Goal: Task Accomplishment & Management: Manage account settings

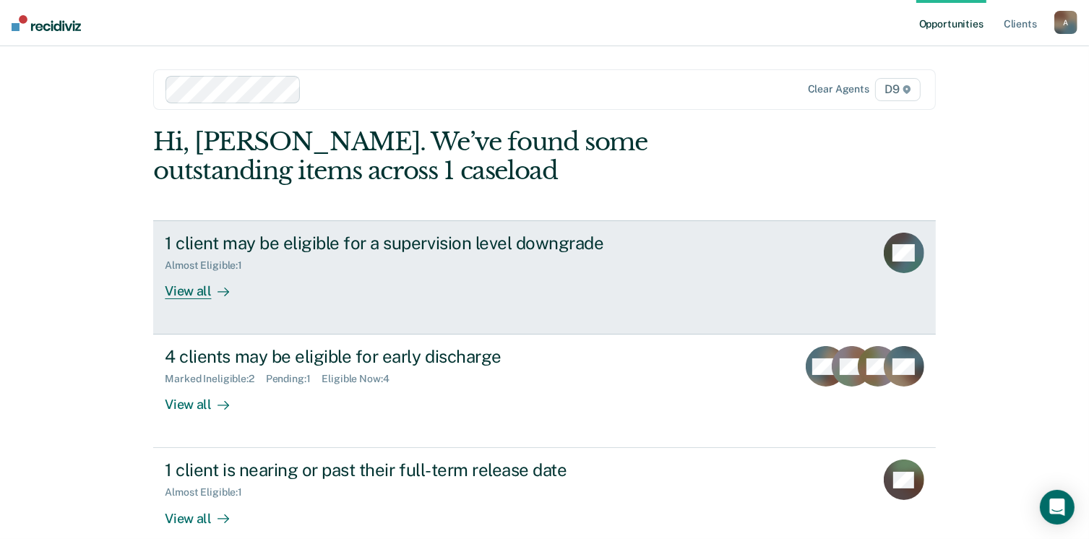
click at [202, 300] on div "View all" at bounding box center [205, 286] width 81 height 28
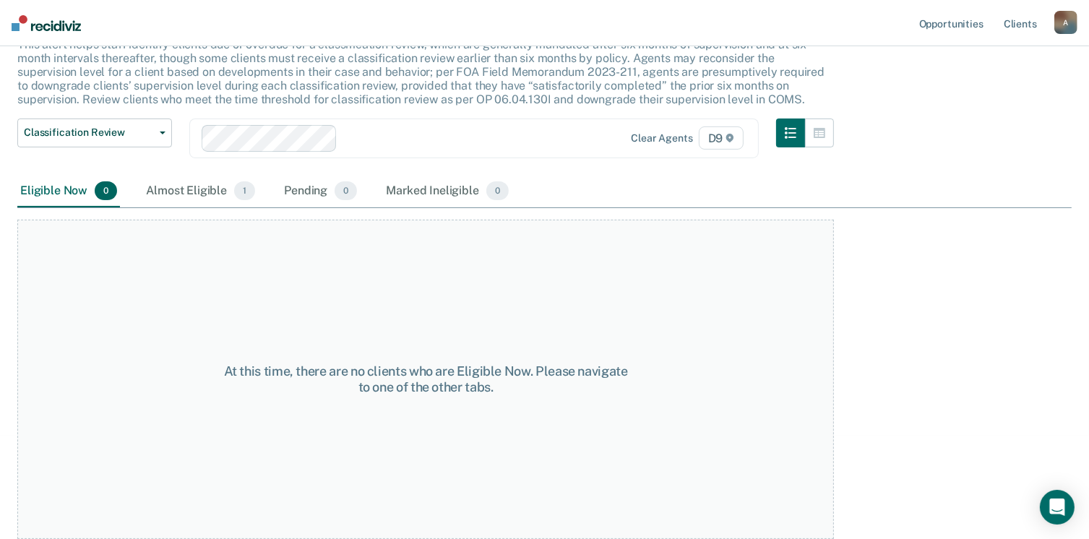
scroll to position [124, 0]
click at [234, 207] on div "Almost Eligible 1" at bounding box center [200, 192] width 115 height 32
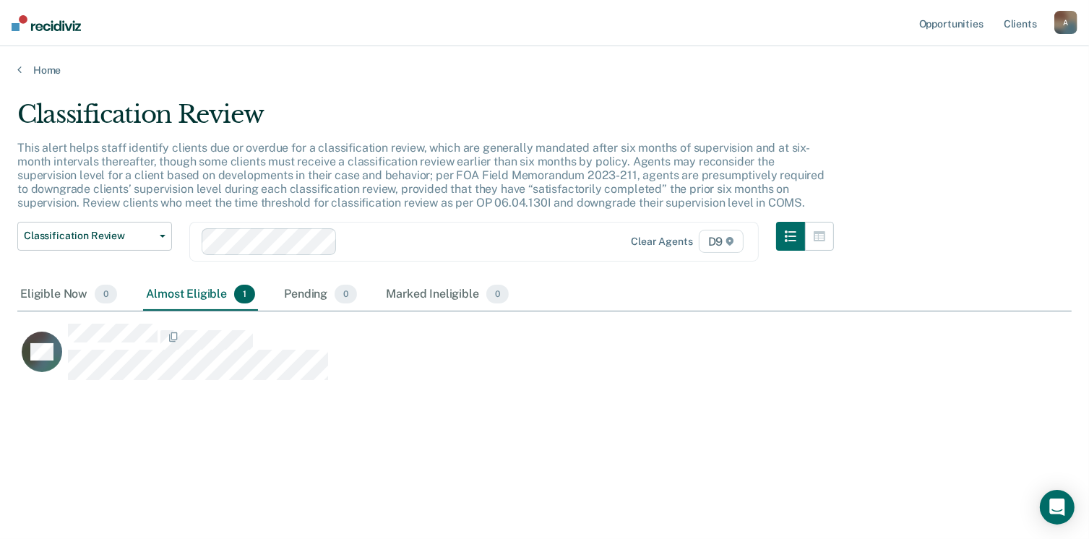
scroll to position [59, 0]
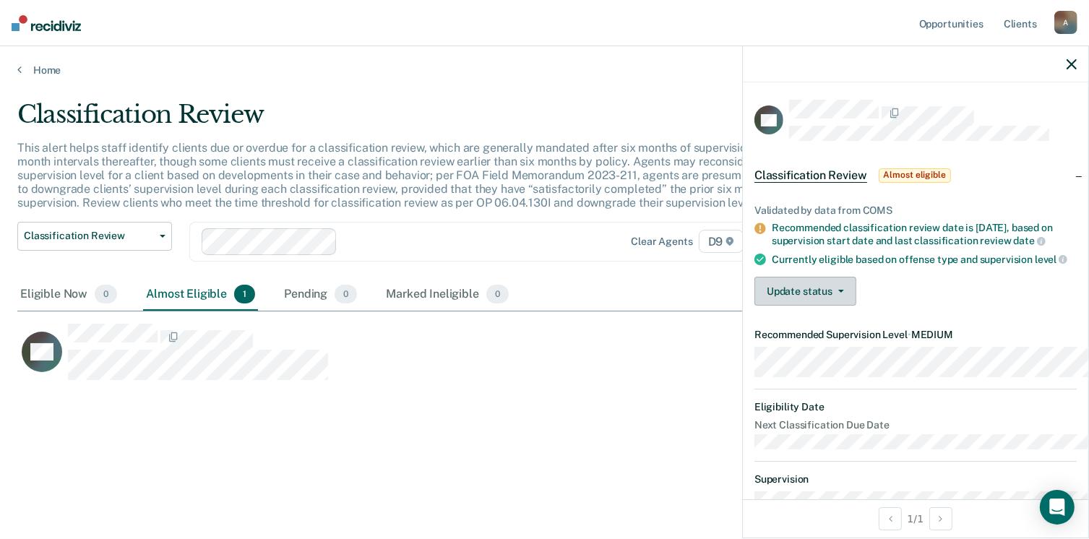
click at [765, 306] on button "Update status" at bounding box center [806, 291] width 102 height 29
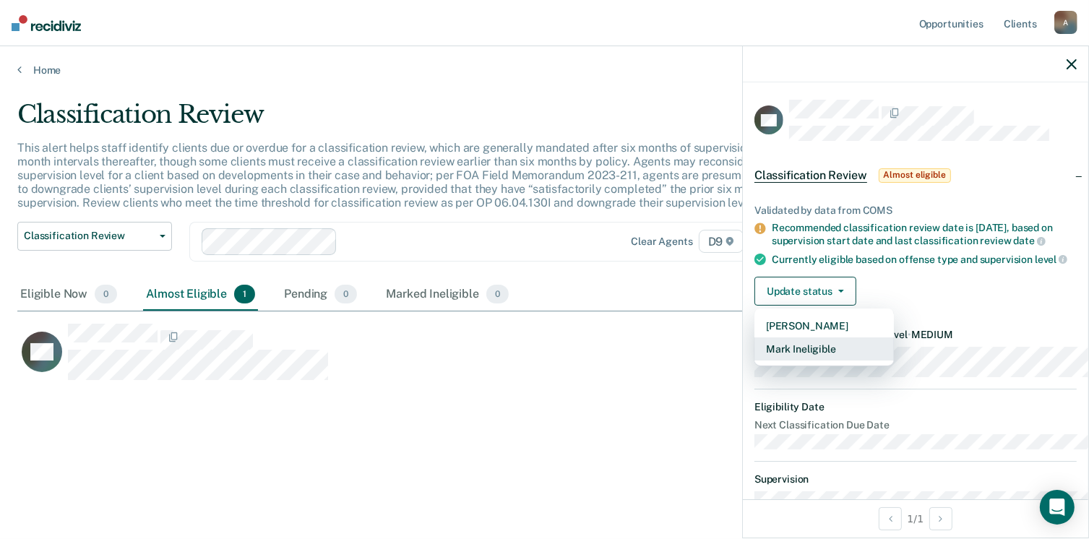
click at [758, 361] on button "Mark Ineligible" at bounding box center [825, 349] width 140 height 23
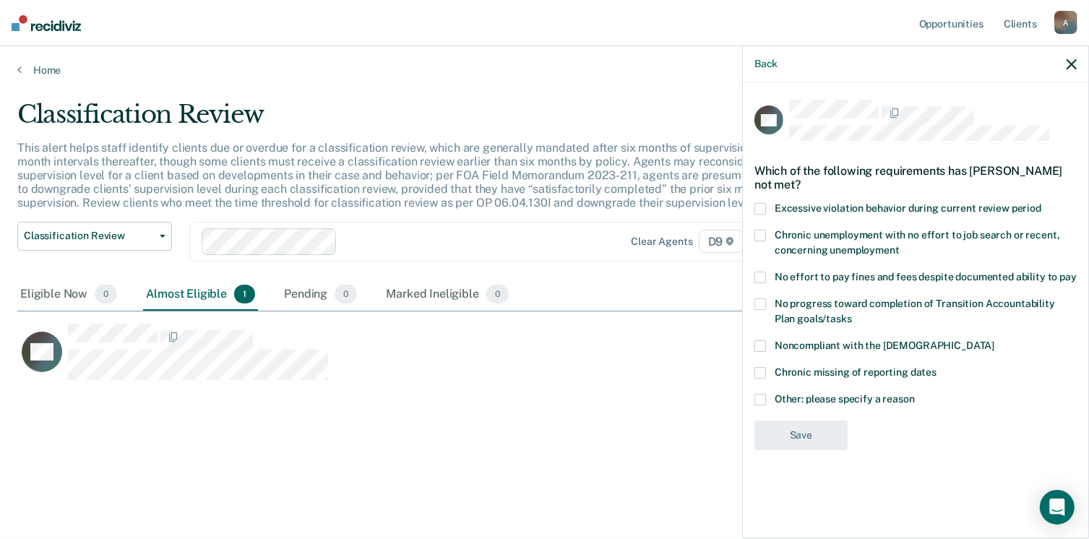
scroll to position [34, 0]
click at [755, 405] on span at bounding box center [761, 400] width 12 height 12
click at [915, 394] on input "Other: please specify a reason" at bounding box center [915, 394] width 0 height 0
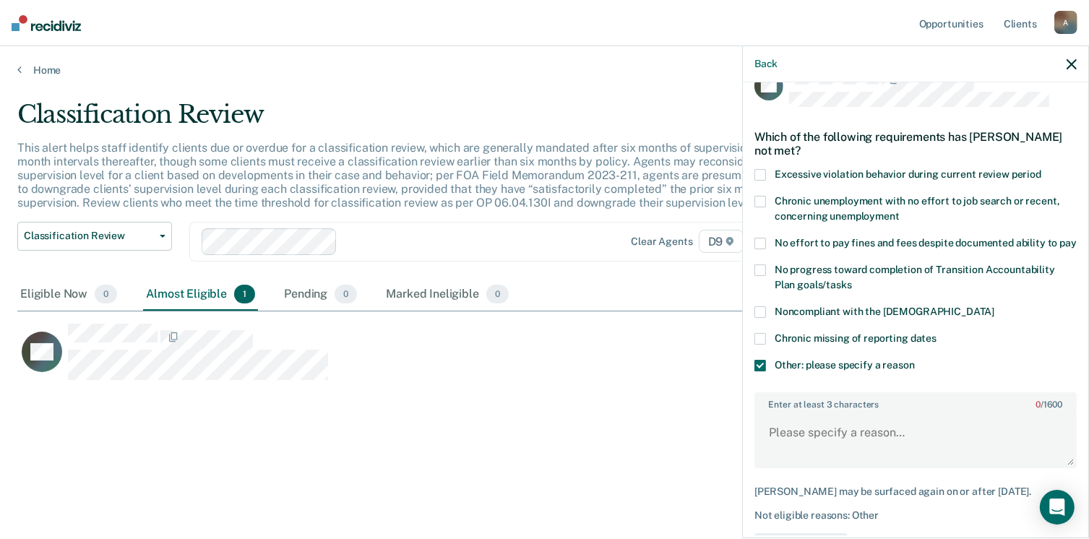
scroll to position [153, 0]
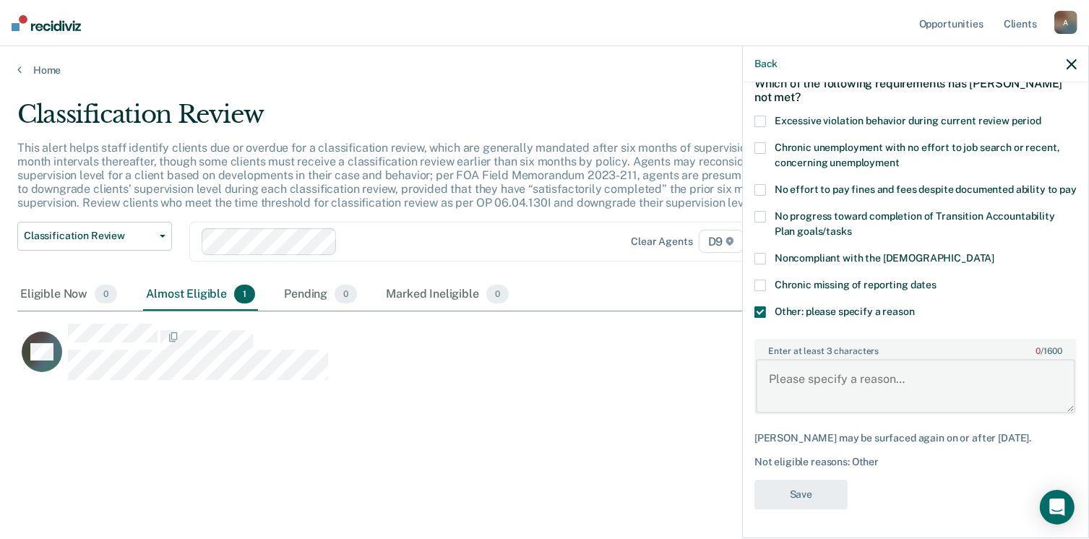
click at [781, 413] on textarea "Enter at least 3 characters 0 / 1600" at bounding box center [915, 385] width 319 height 53
type textarea "P"
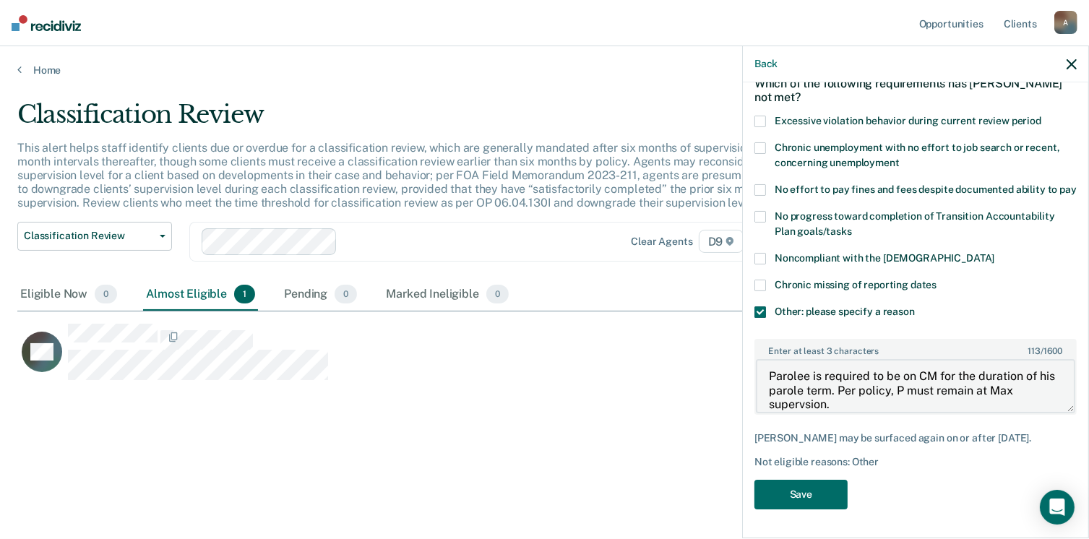
scroll to position [215, 0]
type textarea "Parolee is required to be on CM for the duration of his parole term. Per policy…"
click at [755, 489] on button "Save" at bounding box center [801, 495] width 93 height 30
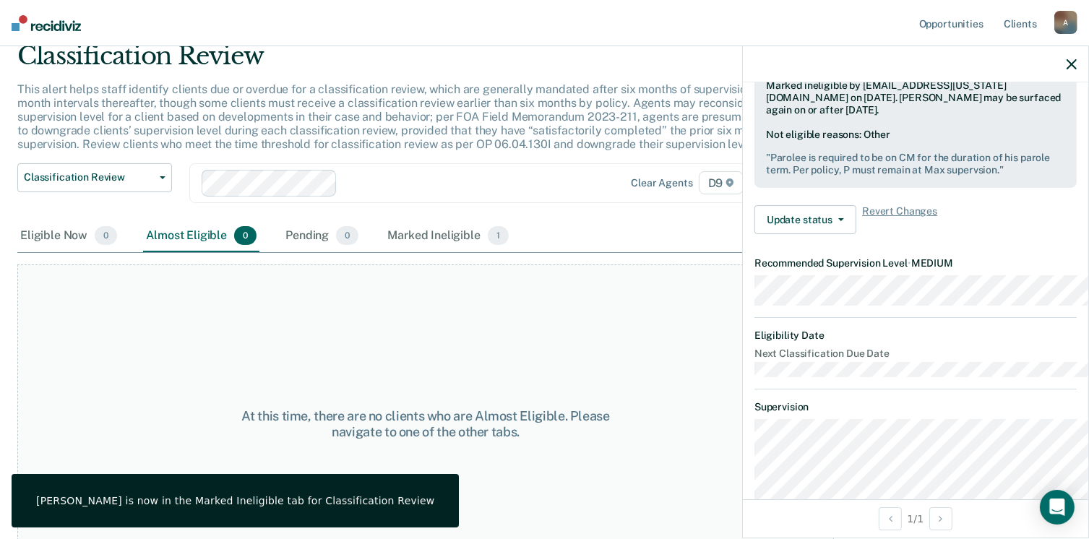
click at [1067, 70] on button "button" at bounding box center [1072, 64] width 10 height 12
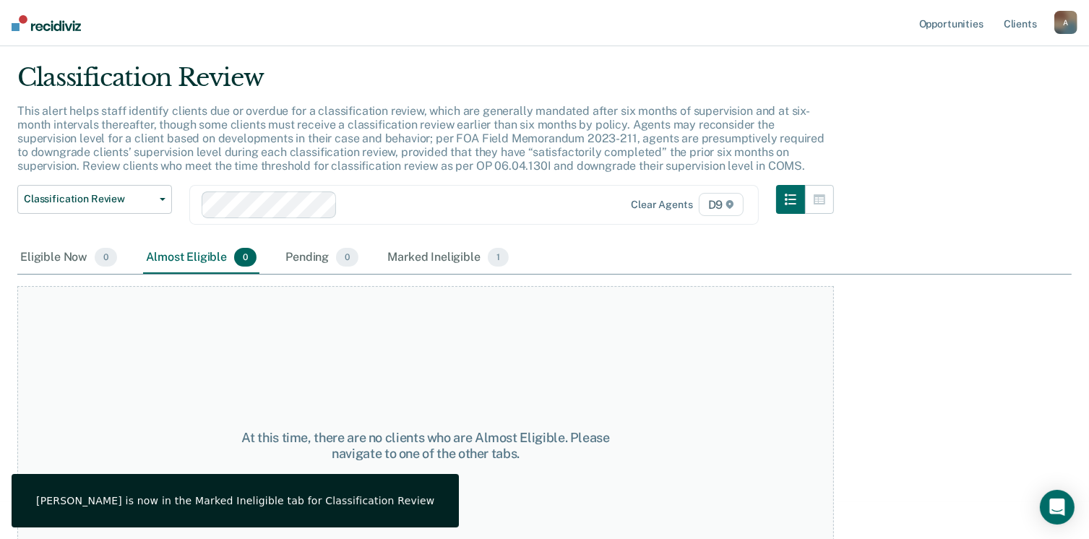
scroll to position [0, 0]
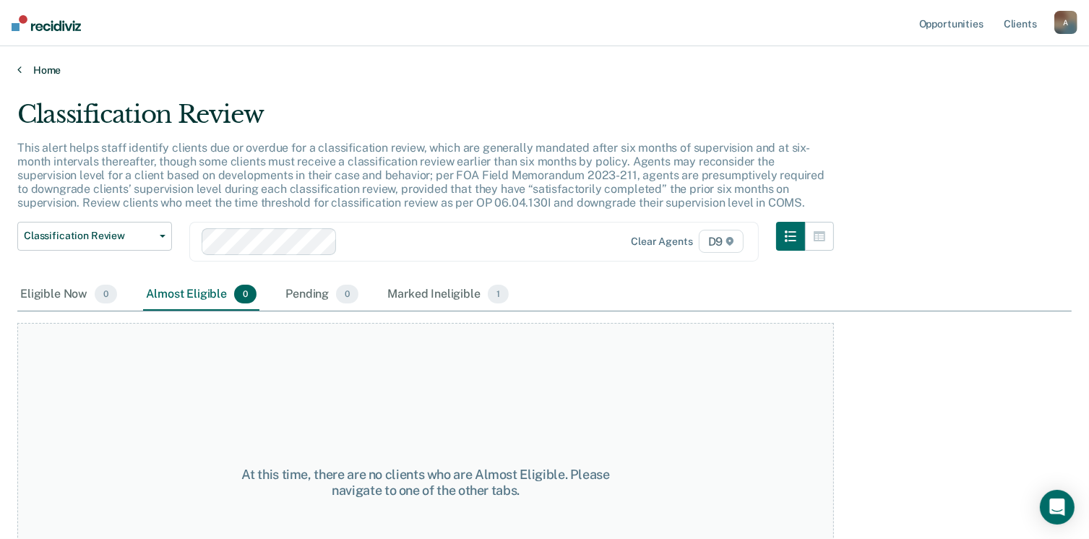
click at [33, 77] on link "Home" at bounding box center [544, 70] width 1055 height 13
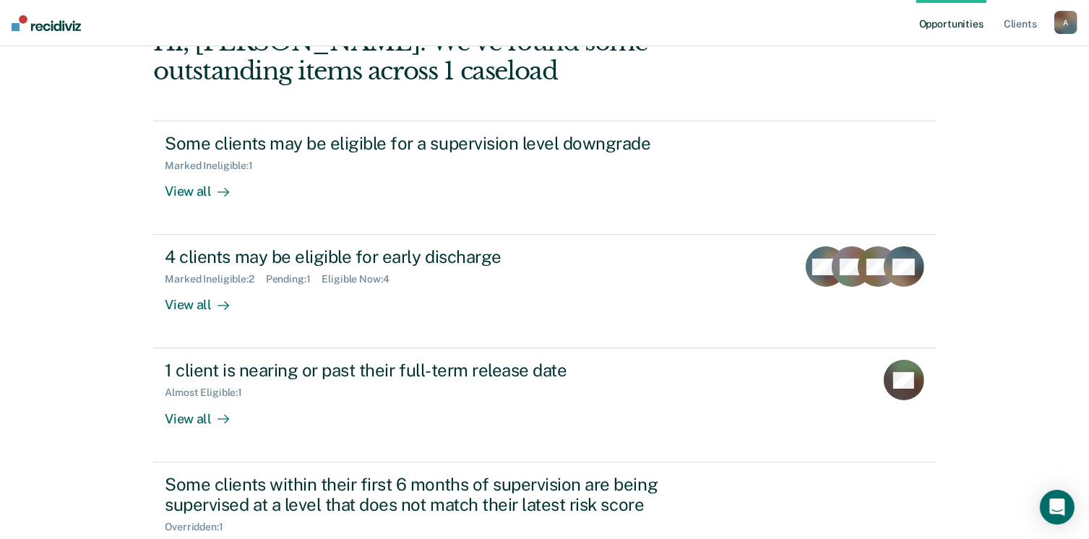
scroll to position [103, 0]
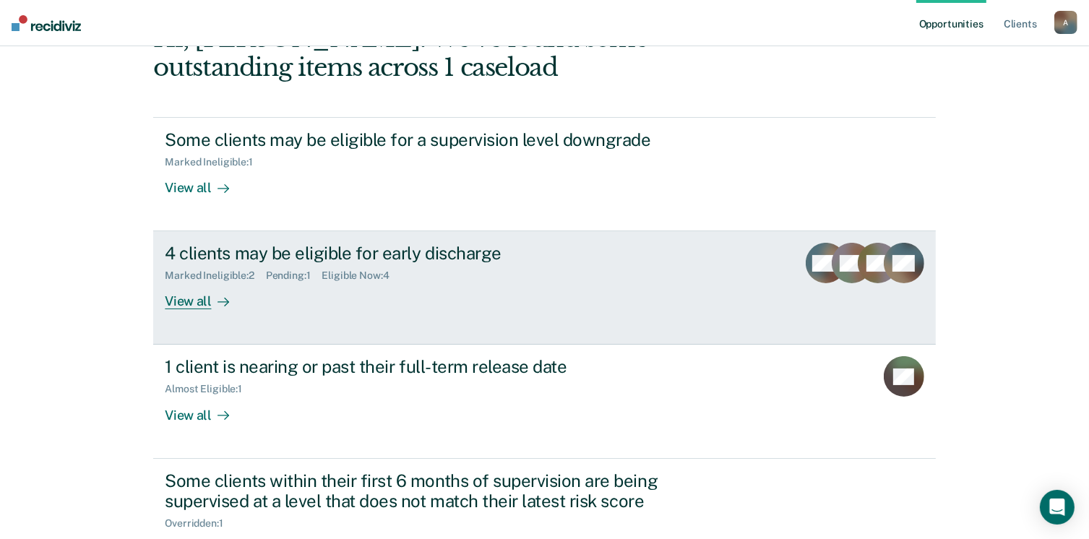
click at [205, 310] on div "View all" at bounding box center [205, 296] width 81 height 28
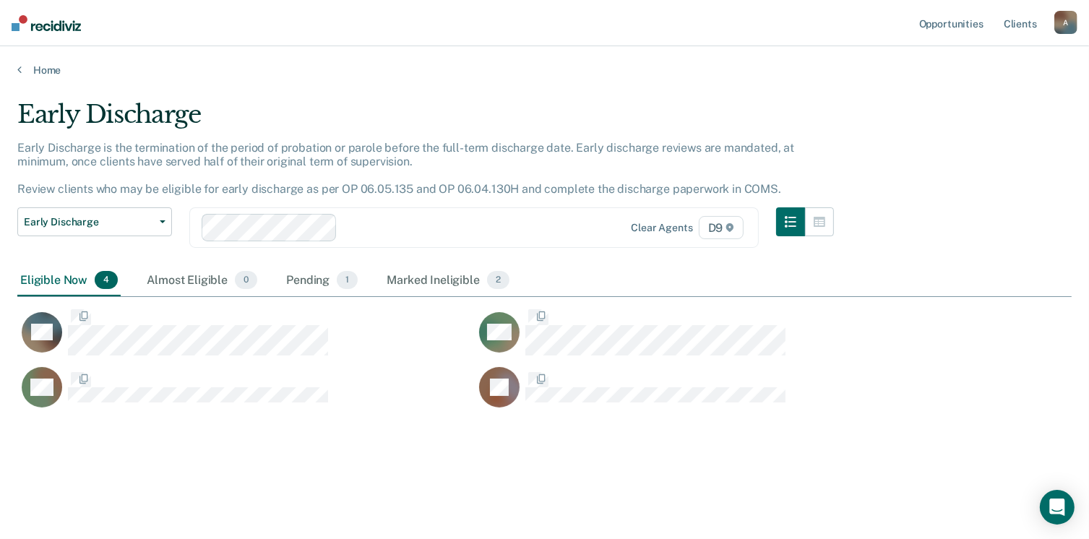
scroll to position [367, 1035]
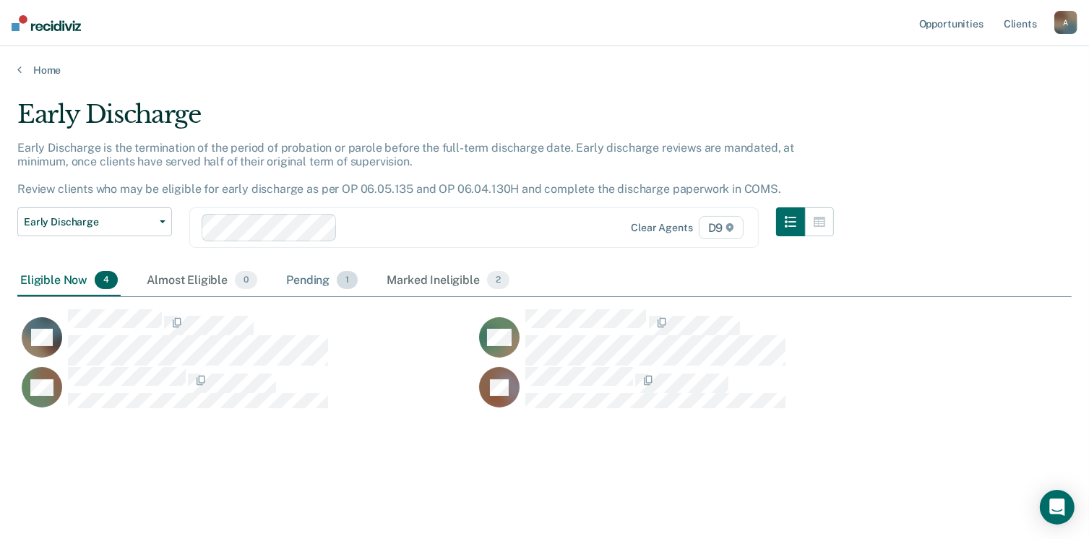
click at [361, 297] on div "Pending 1" at bounding box center [321, 281] width 77 height 32
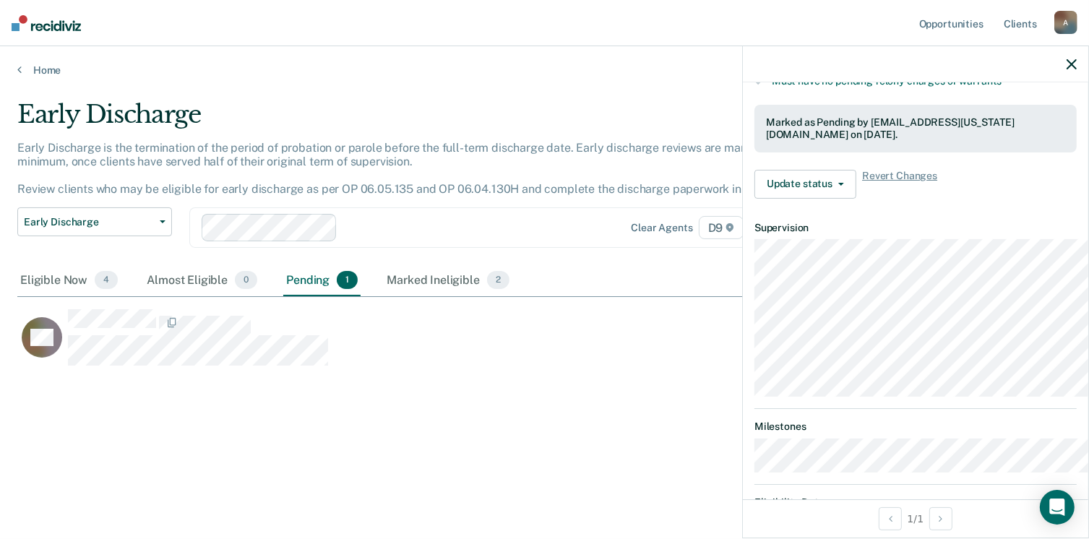
scroll to position [442, 0]
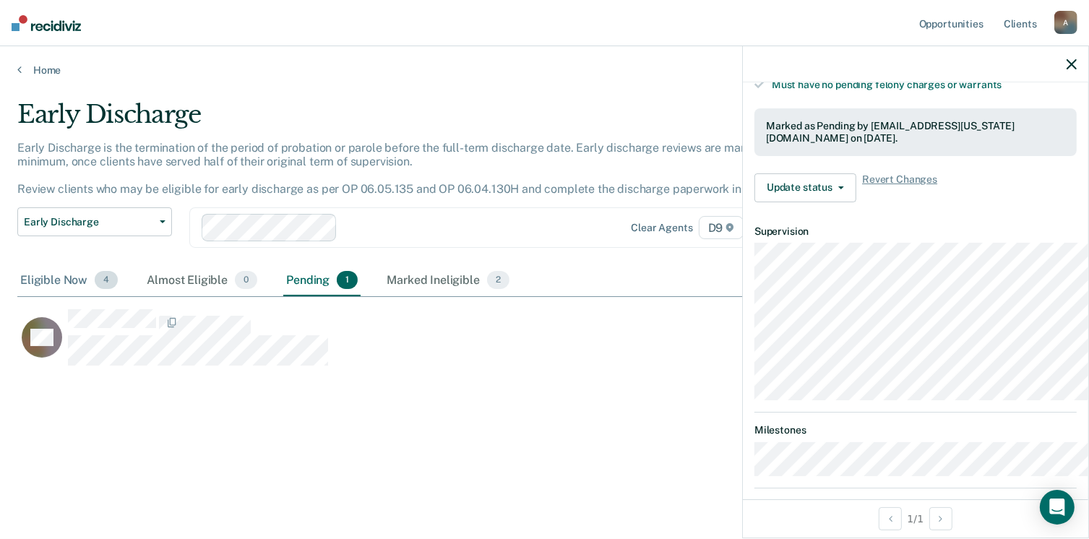
click at [83, 297] on div "Eligible Now 4" at bounding box center [68, 281] width 103 height 32
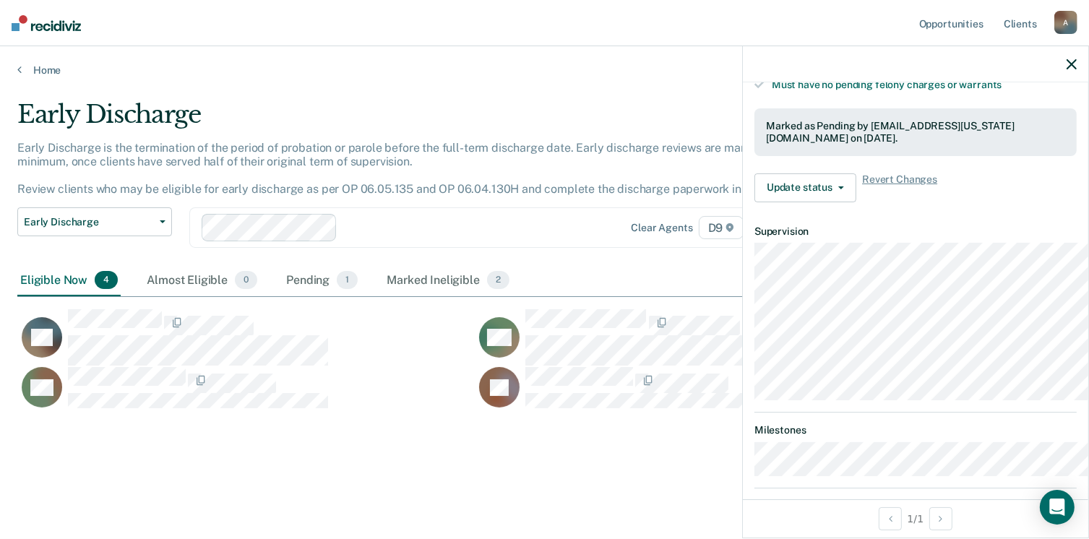
click at [1067, 69] on icon "button" at bounding box center [1072, 64] width 10 height 10
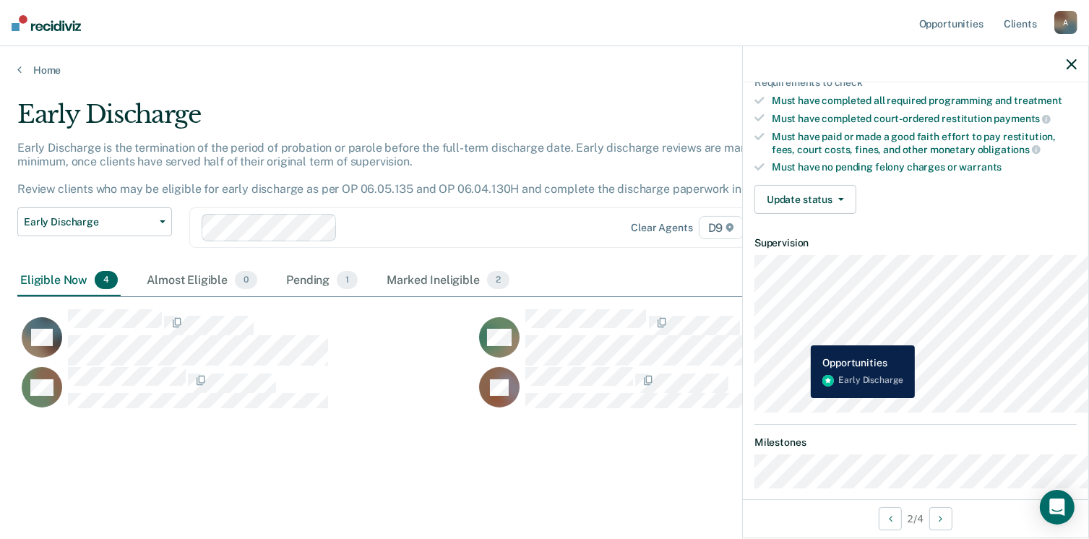
scroll to position [361, 0]
click at [763, 213] on button "Update status" at bounding box center [806, 198] width 102 height 29
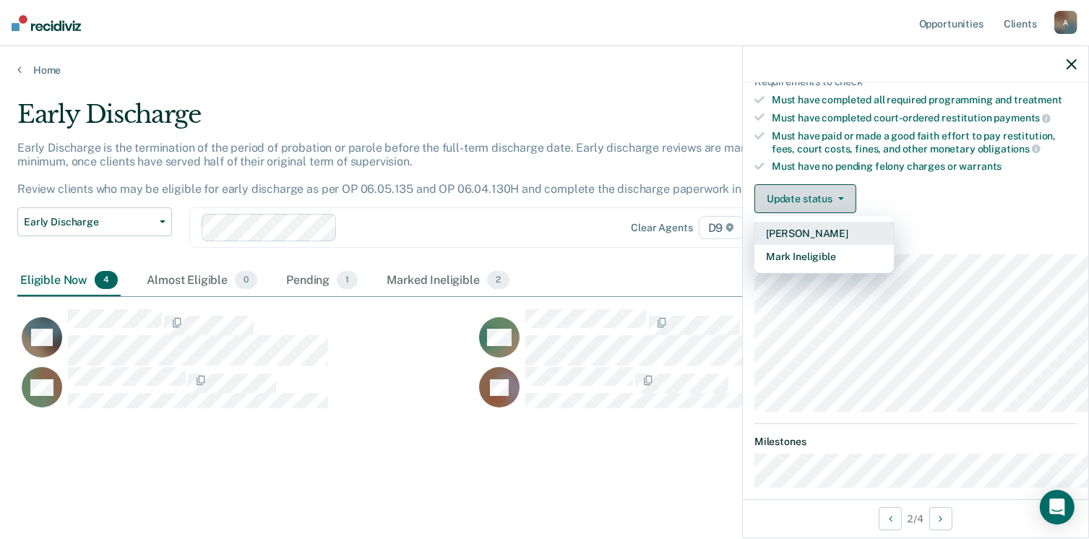
click at [772, 268] on button "Mark Ineligible" at bounding box center [825, 256] width 140 height 23
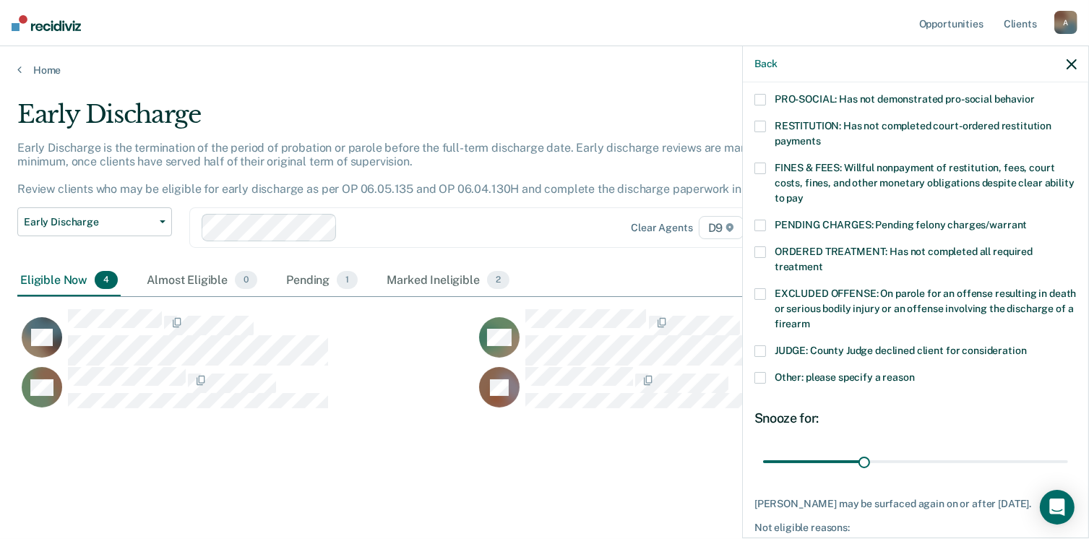
click at [755, 174] on span at bounding box center [761, 169] width 12 height 12
click at [804, 193] on input "FINES & FEES: Willful nonpayment of restitution, fees, court costs, fines, and …" at bounding box center [804, 193] width 0 height 0
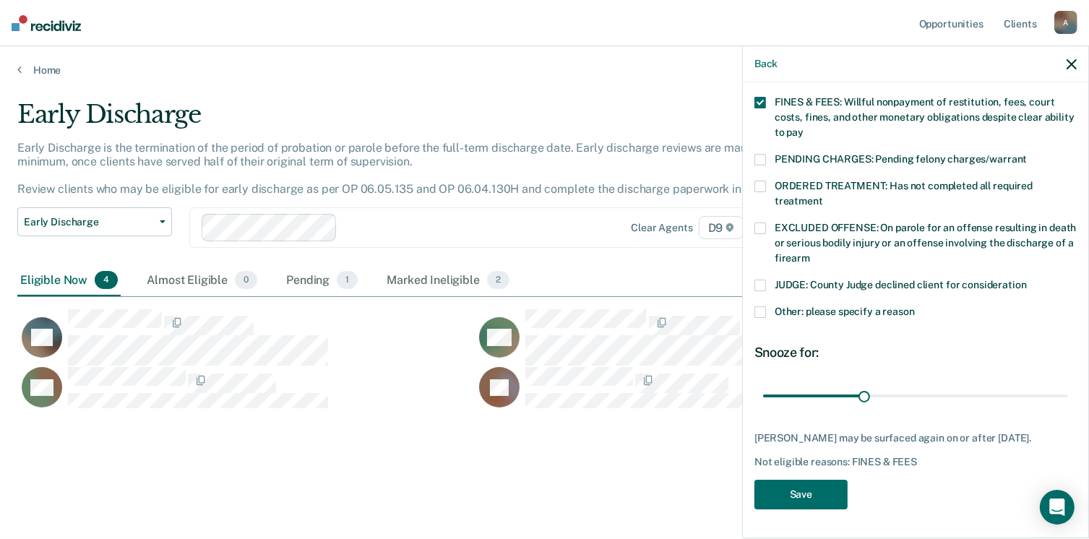
scroll to position [431, 0]
click at [755, 318] on span at bounding box center [761, 312] width 12 height 12
click at [915, 306] on input "Other: please specify a reason" at bounding box center [915, 306] width 0 height 0
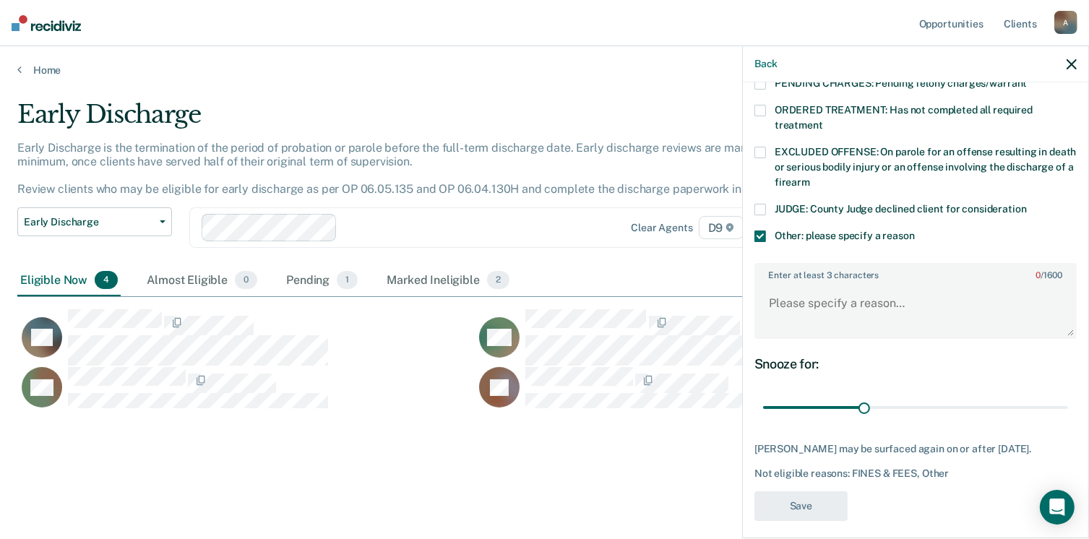
scroll to position [533, 0]
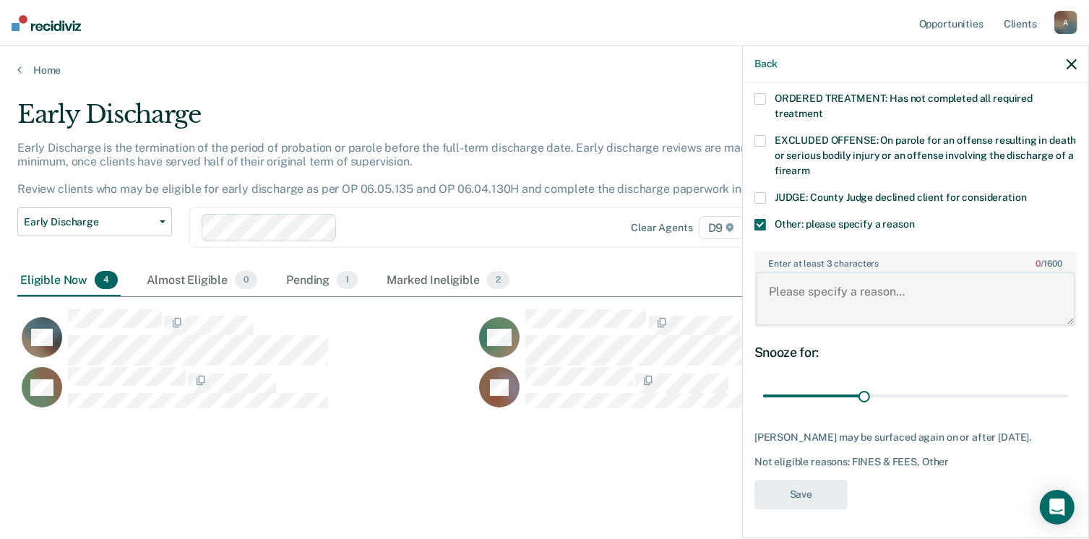
click at [807, 325] on textarea "Enter at least 3 characters 0 / 1600" at bounding box center [915, 298] width 319 height 53
type textarea "O"
click at [847, 325] on textarea "As of [DATE]," at bounding box center [915, 298] width 319 height 53
paste textarea "Parolee owes $198 towards CVR and State Costs. He also owes $270 supervision fe…"
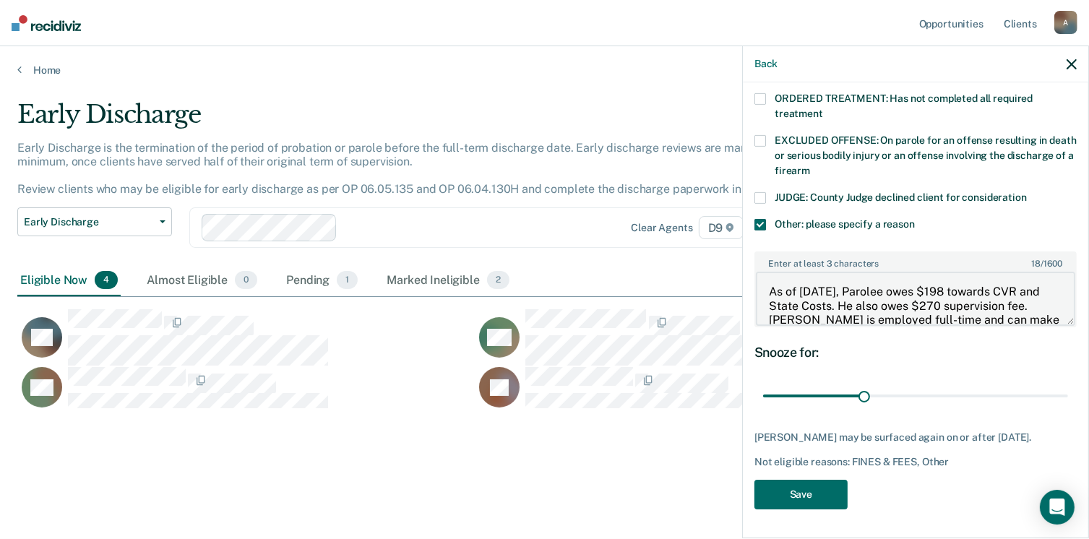
scroll to position [55, 0]
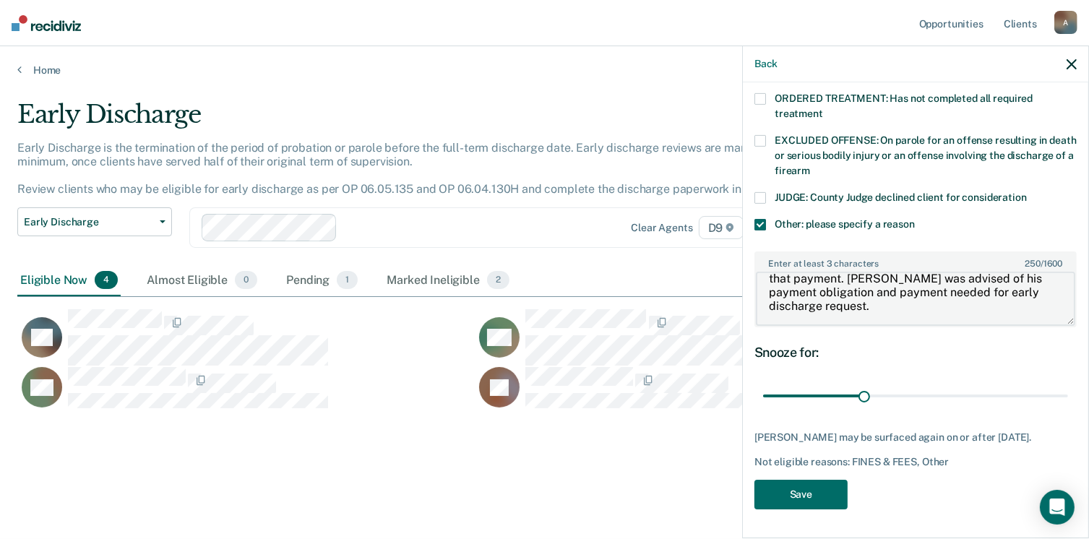
click at [845, 325] on textarea "As of [DATE], Parolee owes $198 towards CVR and State Costs. He also owes $270 …" at bounding box center [915, 298] width 319 height 53
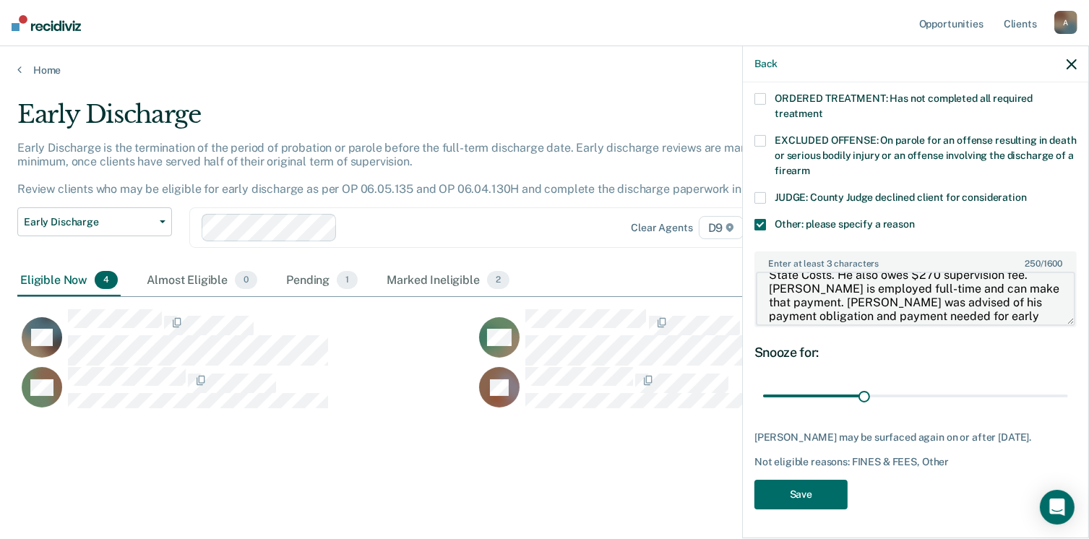
scroll to position [14, 0]
type textarea "As of [DATE], Parolee owes $198 towards CVR and State Costs. He also owes $270 …"
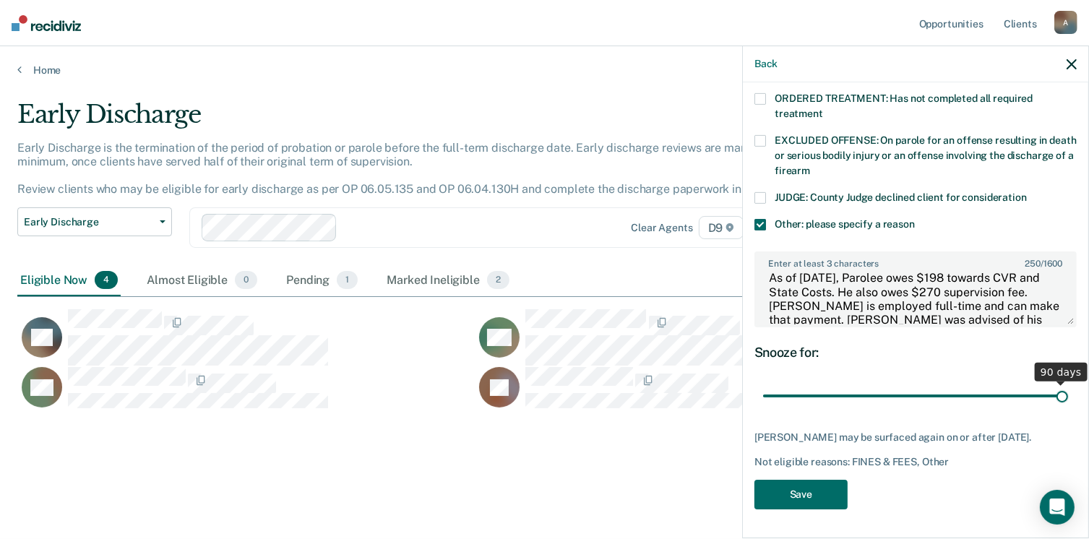
drag, startPoint x: 804, startPoint y: 500, endPoint x: 1078, endPoint y: 530, distance: 275.5
type input "90"
click at [1068, 408] on input "range" at bounding box center [915, 395] width 305 height 25
click at [755, 483] on button "Save" at bounding box center [801, 495] width 93 height 30
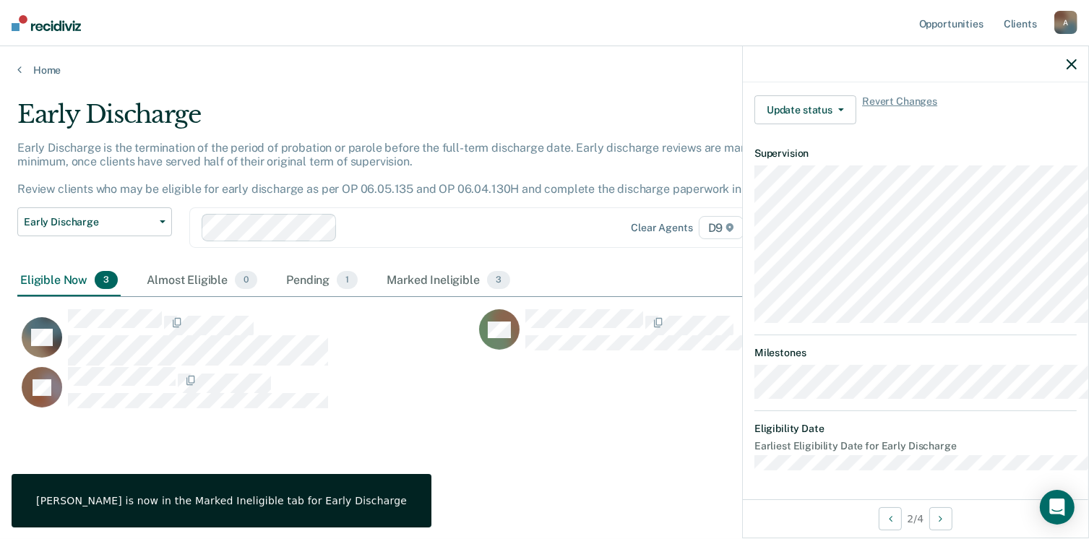
click at [428, 409] on div "CJ" at bounding box center [237, 387] width 440 height 43
click at [1074, 74] on div at bounding box center [915, 64] width 345 height 36
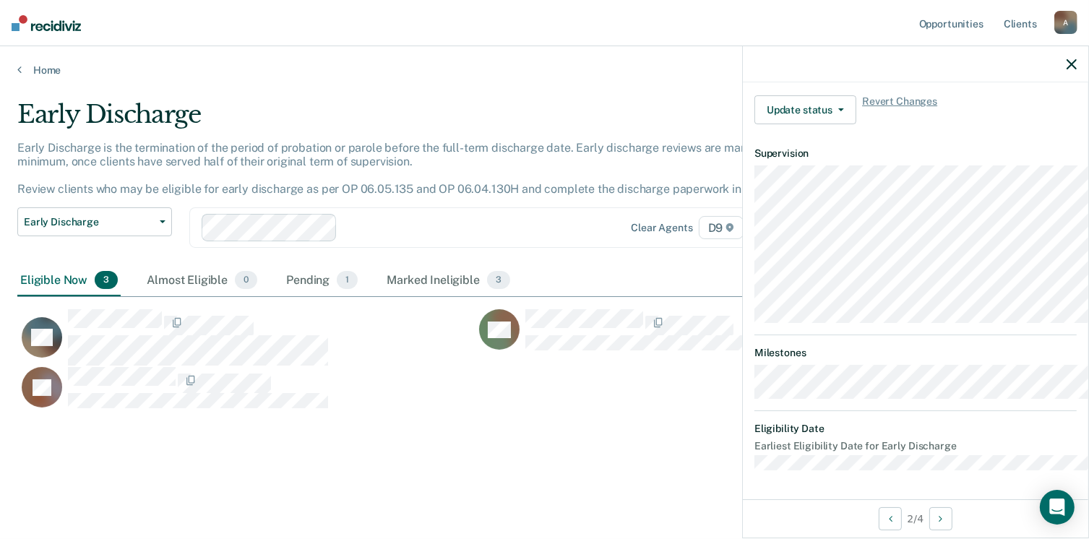
click at [1072, 69] on icon "button" at bounding box center [1072, 64] width 10 height 10
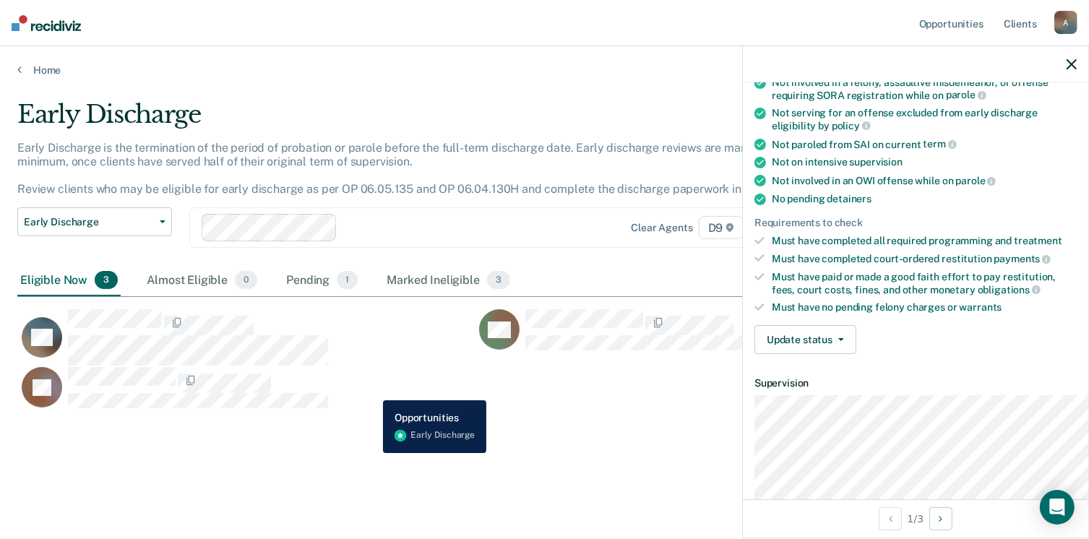
scroll to position [223, 0]
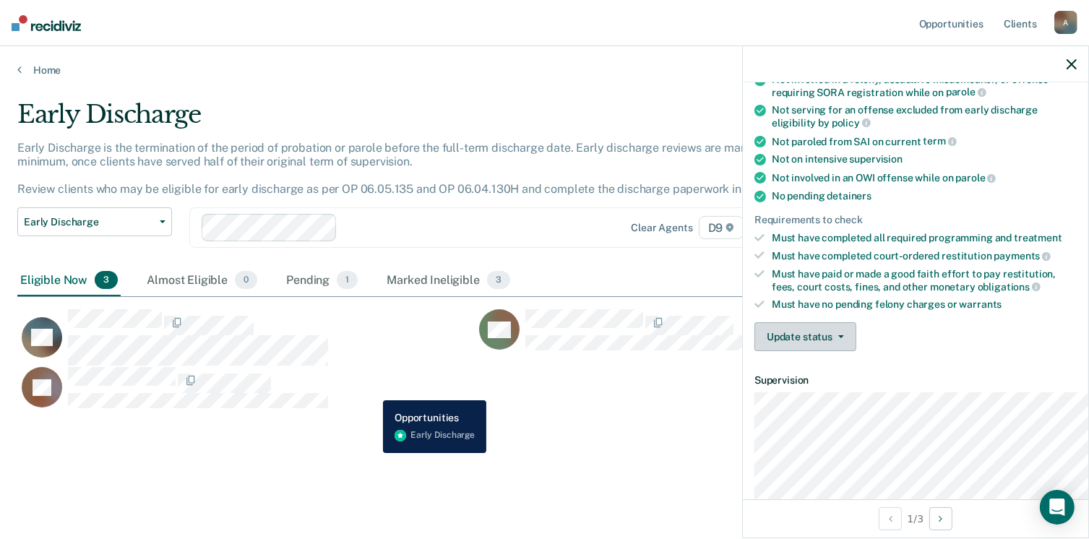
click at [838, 338] on icon "button" at bounding box center [841, 336] width 6 height 3
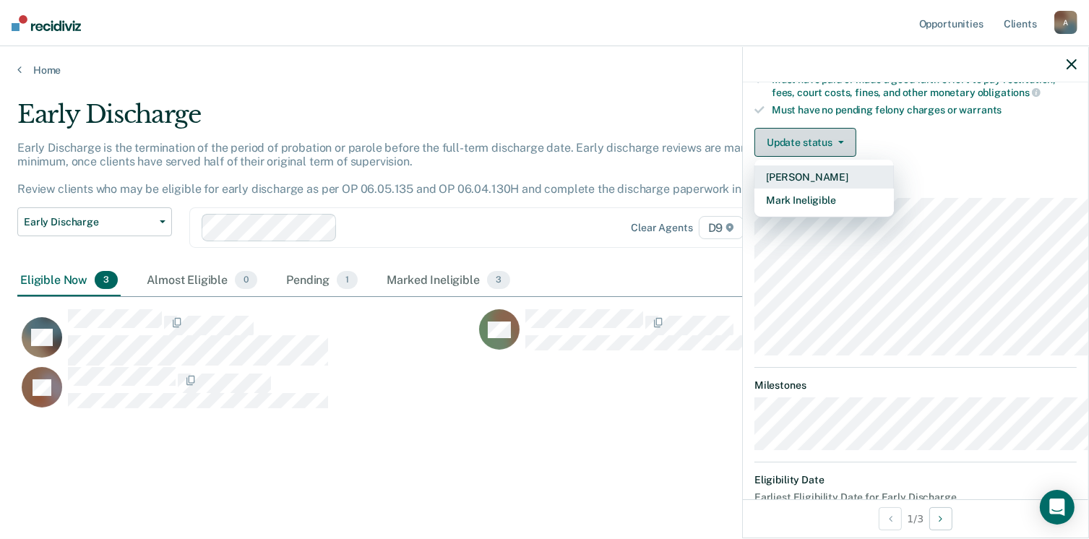
scroll to position [419, 0]
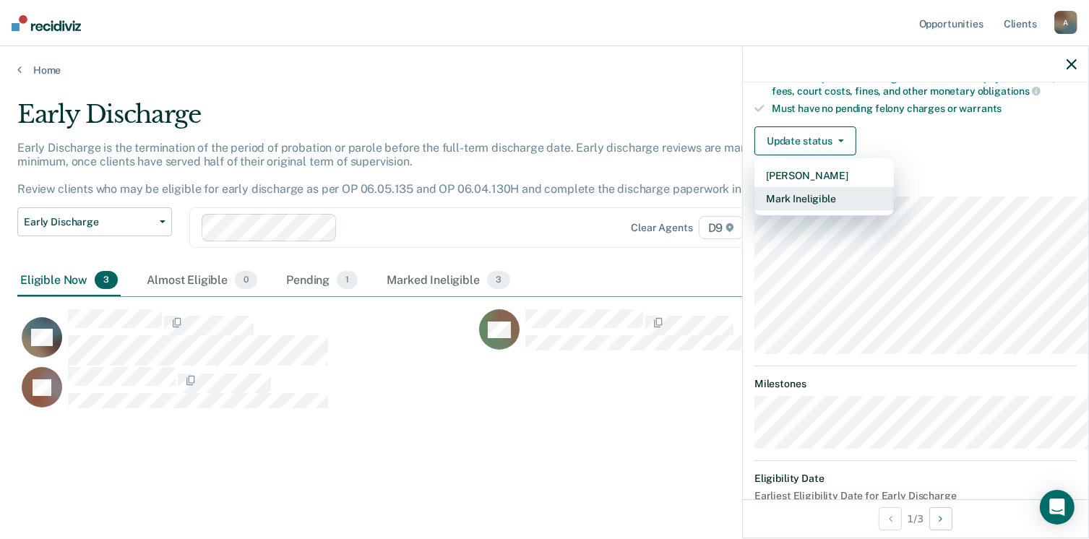
click at [760, 210] on button "Mark Ineligible" at bounding box center [825, 198] width 140 height 23
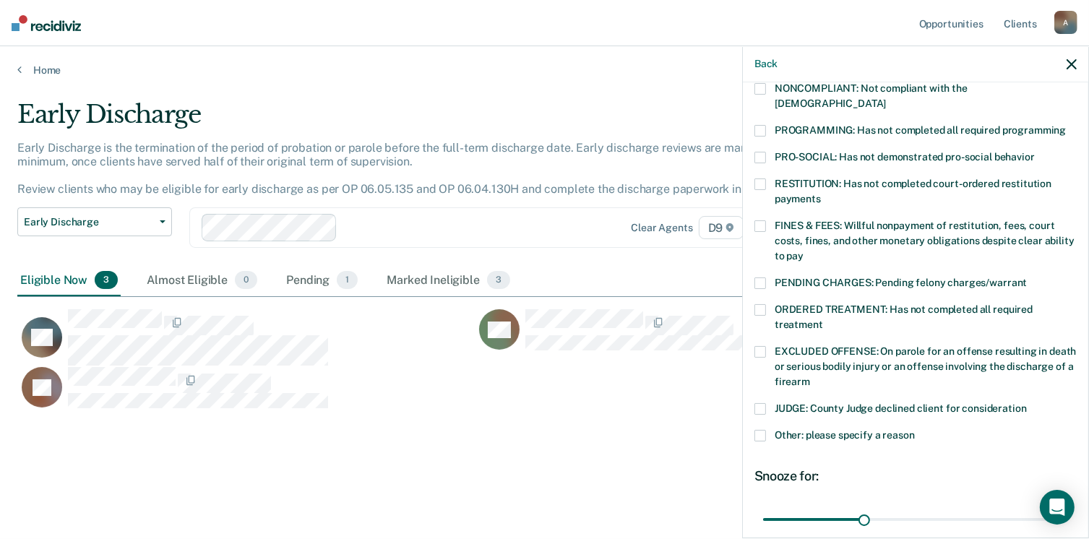
scroll to position [298, 0]
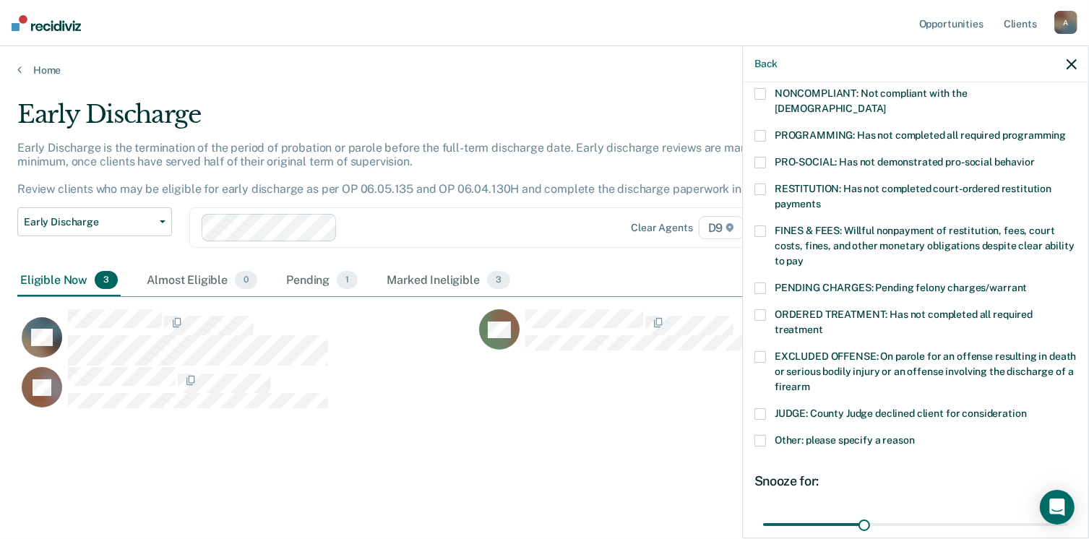
click at [755, 142] on span at bounding box center [761, 136] width 12 height 12
click at [1066, 130] on input "PROGRAMMING: Has not completed all required programming" at bounding box center [1066, 130] width 0 height 0
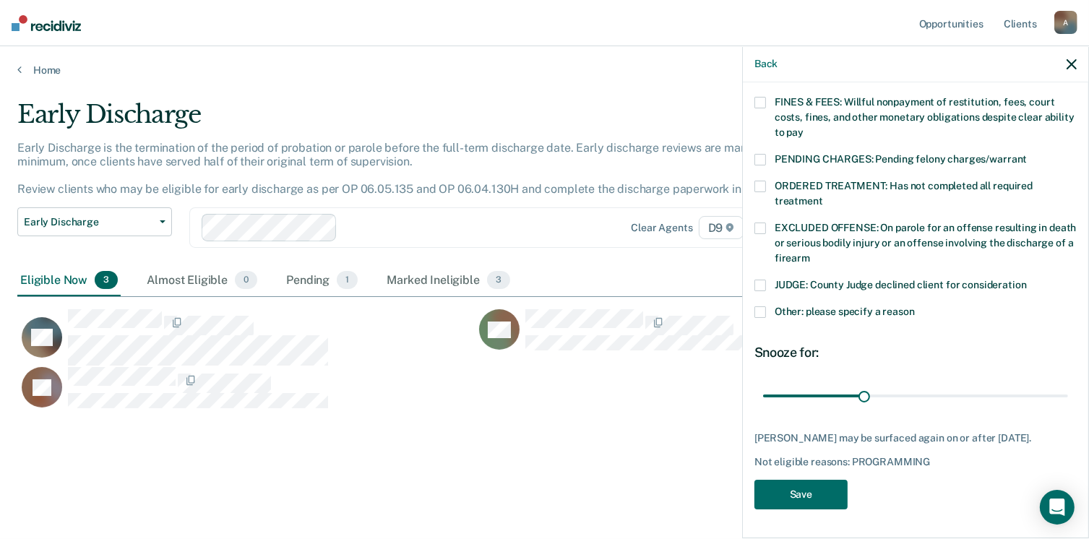
scroll to position [559, 0]
type input "90"
click at [755, 499] on button "Save" at bounding box center [801, 495] width 93 height 30
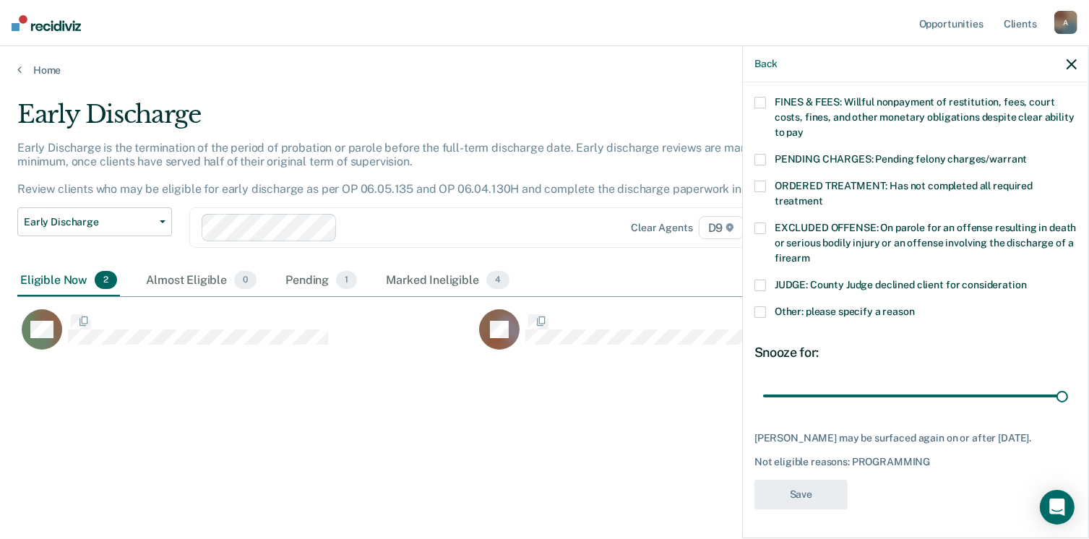
scroll to position [309, 1035]
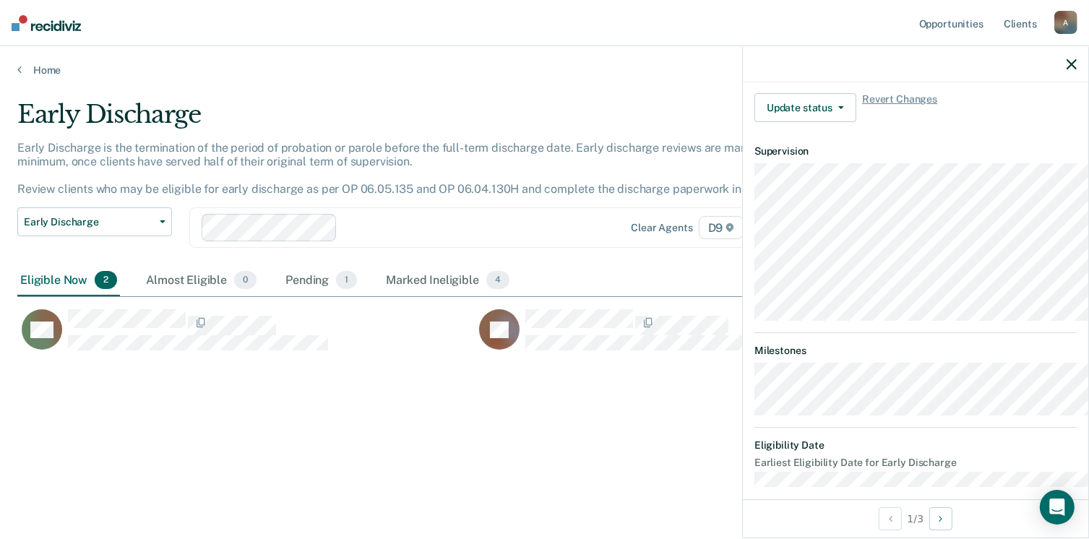
click at [1067, 69] on icon "button" at bounding box center [1072, 64] width 10 height 10
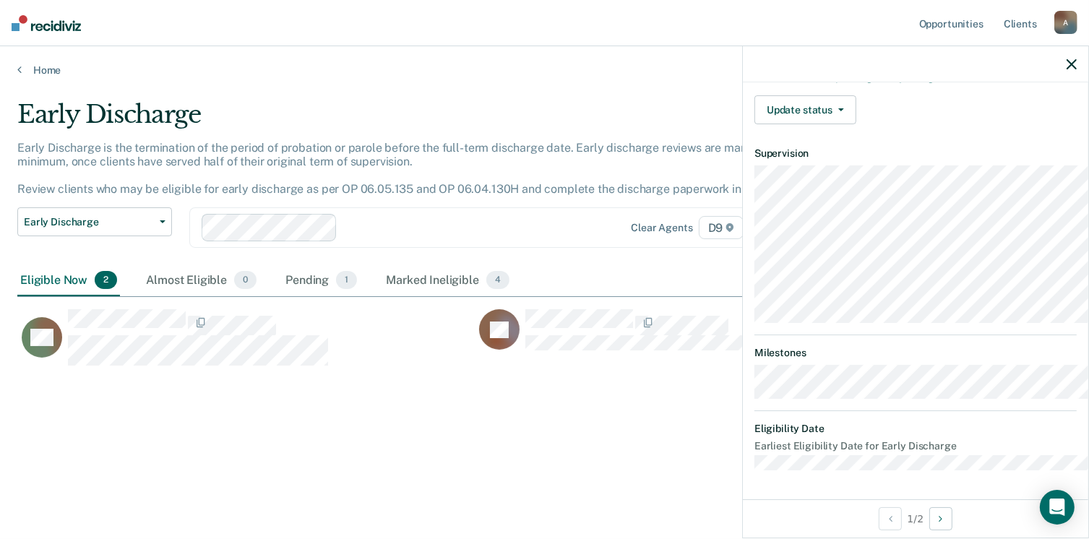
scroll to position [574, 0]
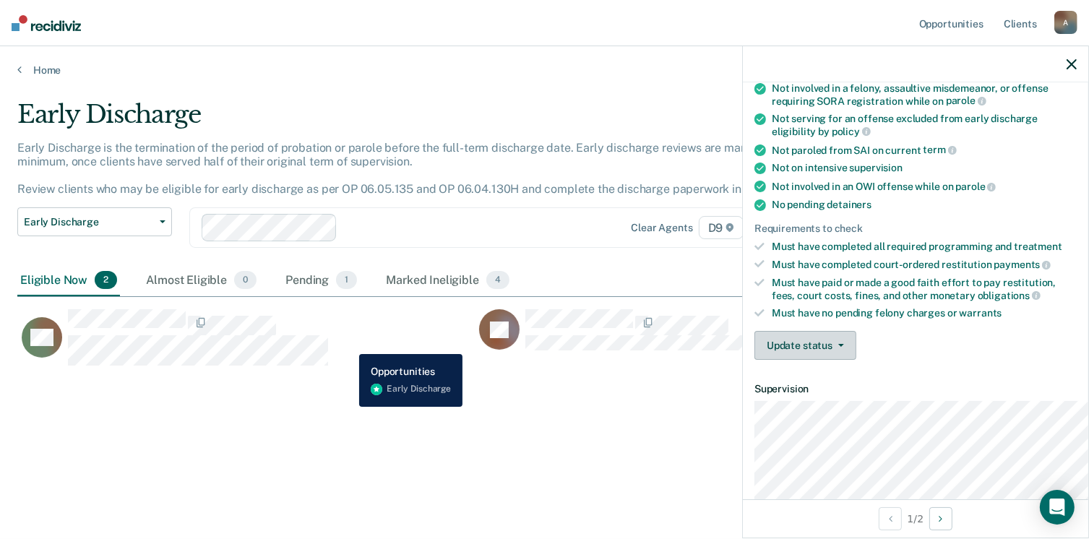
click at [767, 360] on button "Update status" at bounding box center [806, 345] width 102 height 29
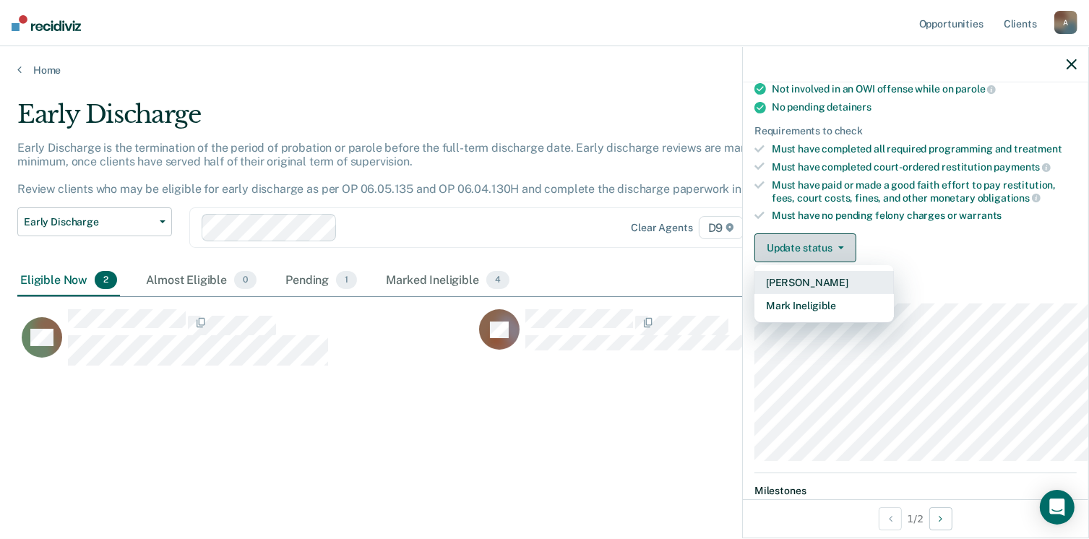
scroll to position [312, 0]
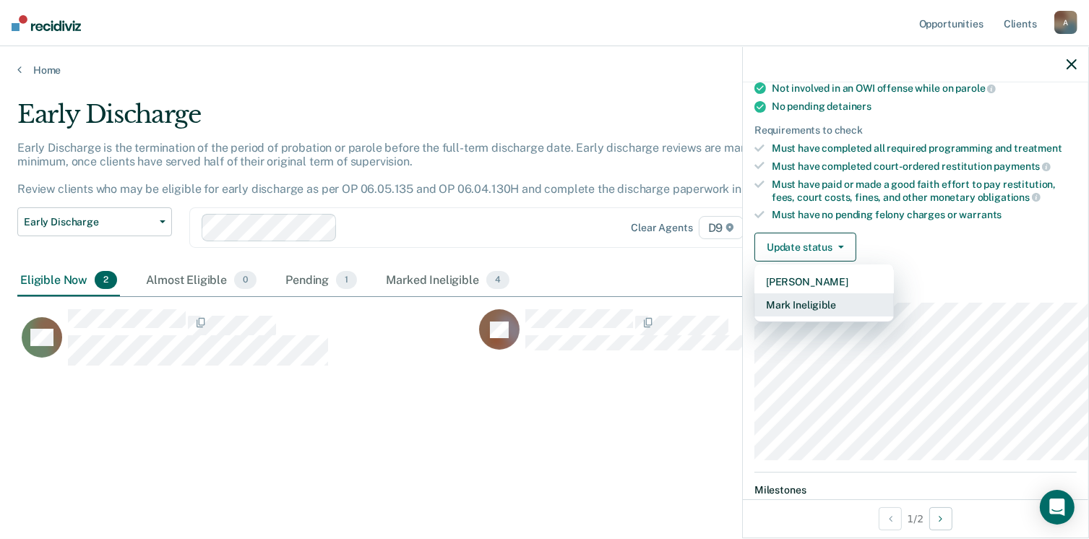
click at [763, 317] on button "Mark Ineligible" at bounding box center [825, 304] width 140 height 23
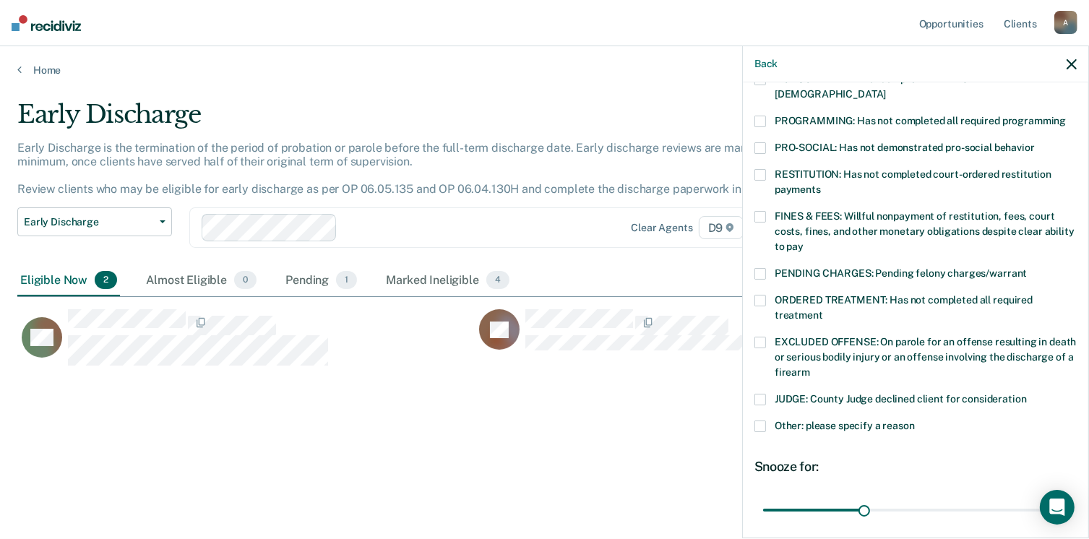
click at [755, 223] on span at bounding box center [761, 217] width 12 height 12
click at [804, 241] on input "FINES & FEES: Willful nonpayment of restitution, fees, court costs, fines, and …" at bounding box center [804, 241] width 0 height 0
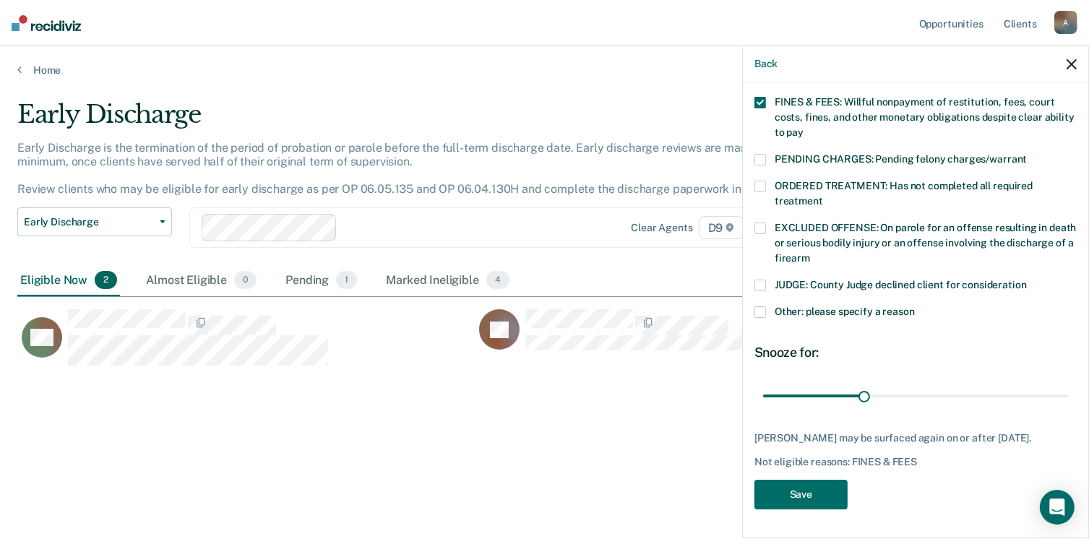
scroll to position [559, 0]
click at [760, 486] on button "Save" at bounding box center [801, 495] width 93 height 30
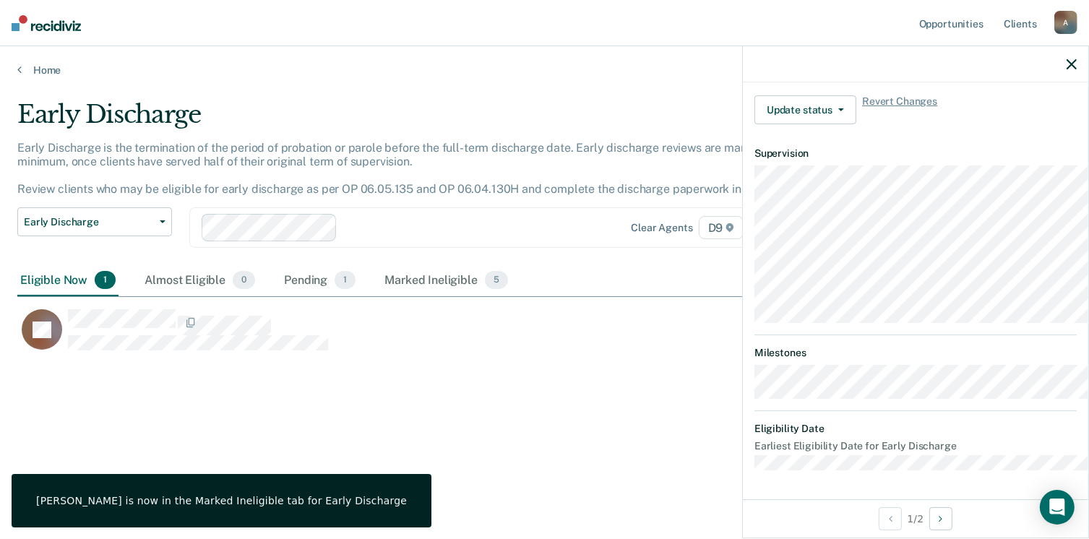
click at [1067, 69] on icon "button" at bounding box center [1072, 64] width 10 height 10
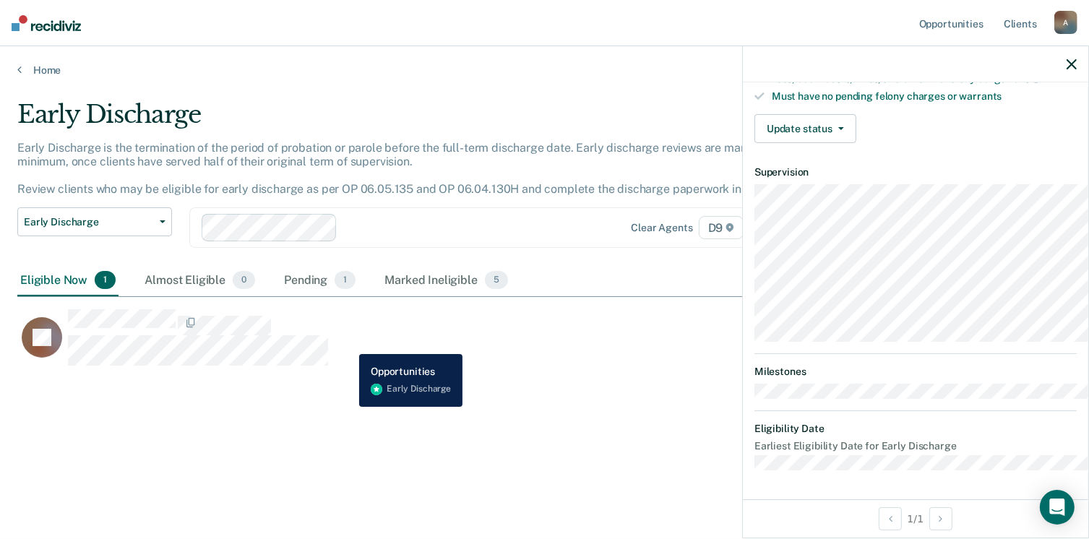
scroll to position [428, 0]
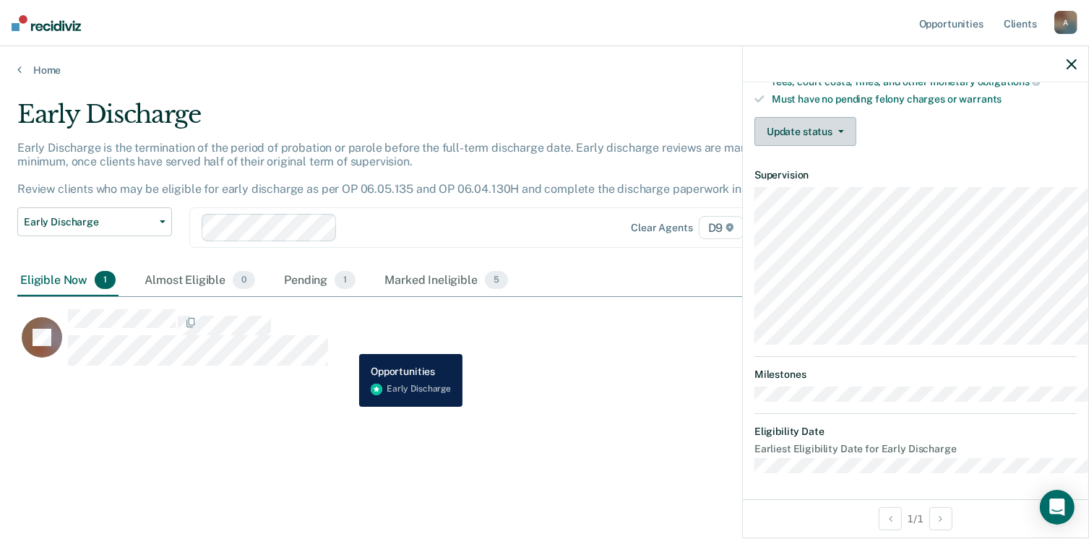
click at [755, 146] on button "Update status" at bounding box center [806, 131] width 102 height 29
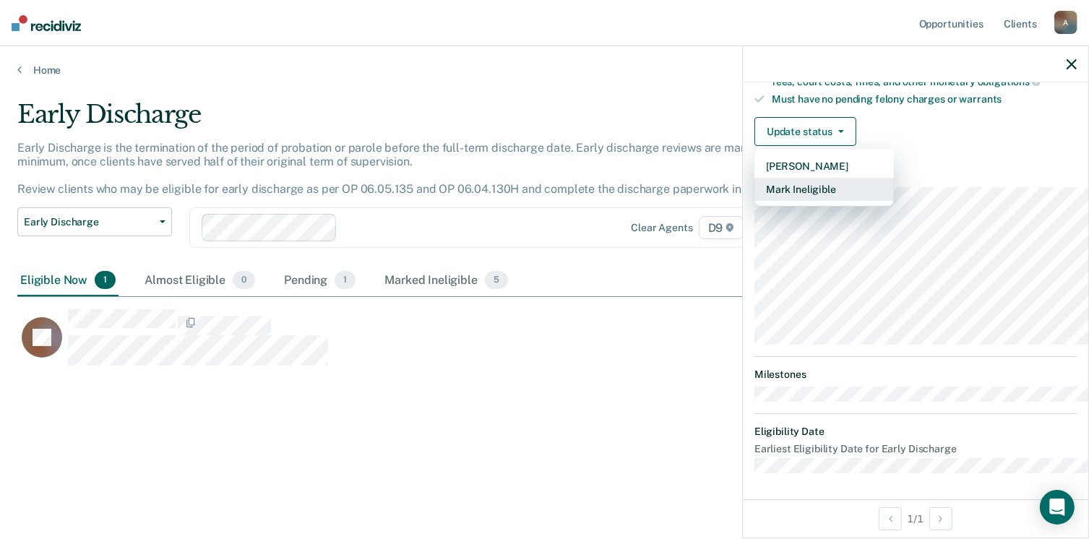
click at [762, 201] on button "Mark Ineligible" at bounding box center [825, 189] width 140 height 23
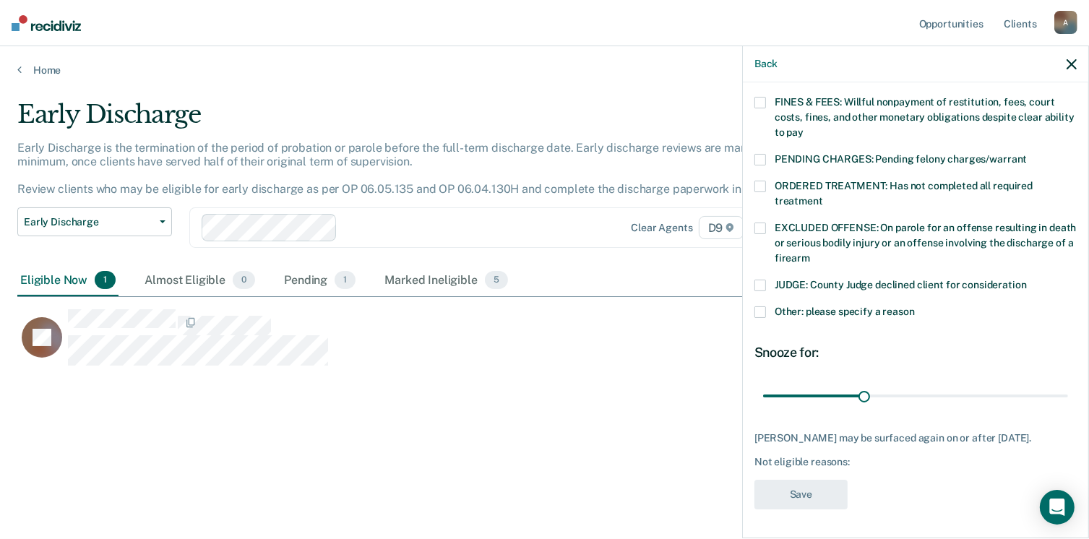
click at [755, 108] on span at bounding box center [761, 103] width 12 height 12
click at [804, 127] on input "FINES & FEES: Willful nonpayment of restitution, fees, court costs, fines, and …" at bounding box center [804, 127] width 0 height 0
click at [755, 318] on span at bounding box center [761, 312] width 12 height 12
click at [915, 306] on input "Other: please specify a reason" at bounding box center [915, 306] width 0 height 0
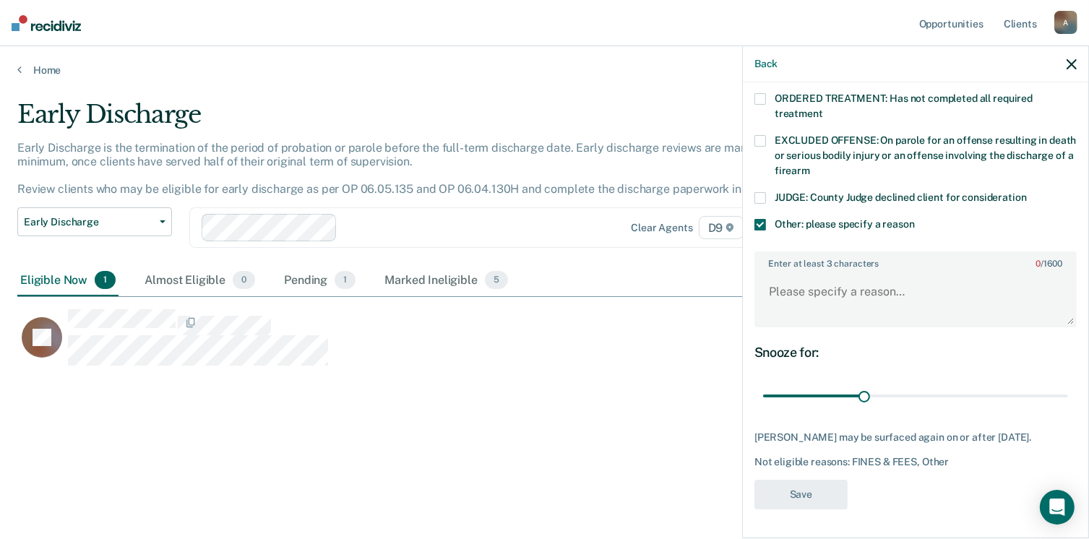
scroll to position [518, 0]
click at [818, 325] on textarea "Enter at least 3 characters 0 / 1600" at bounding box center [915, 298] width 319 height 53
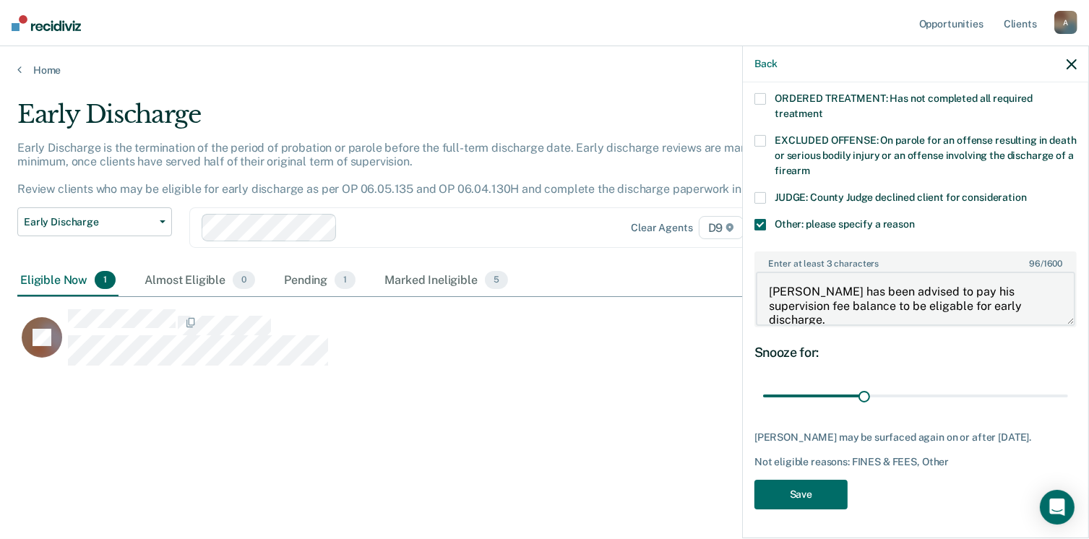
click at [799, 325] on textarea "[PERSON_NAME] has been advised to pay his supervision fee balance to be eligabl…" at bounding box center [915, 298] width 319 height 53
type textarea "[PERSON_NAME] has been advised to pay his supervision fee balance to be eligibl…"
type input "62"
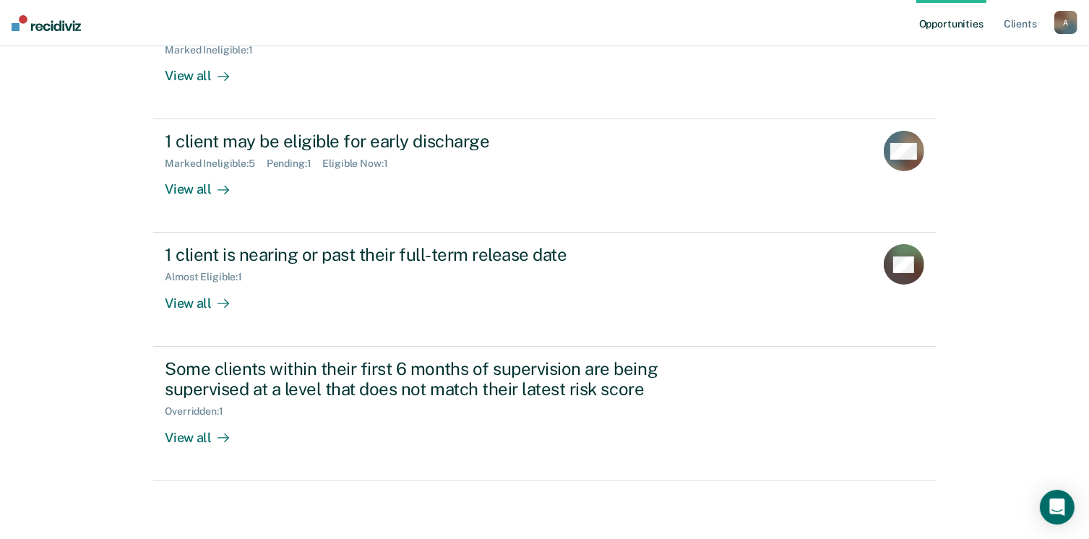
scroll to position [220, 0]
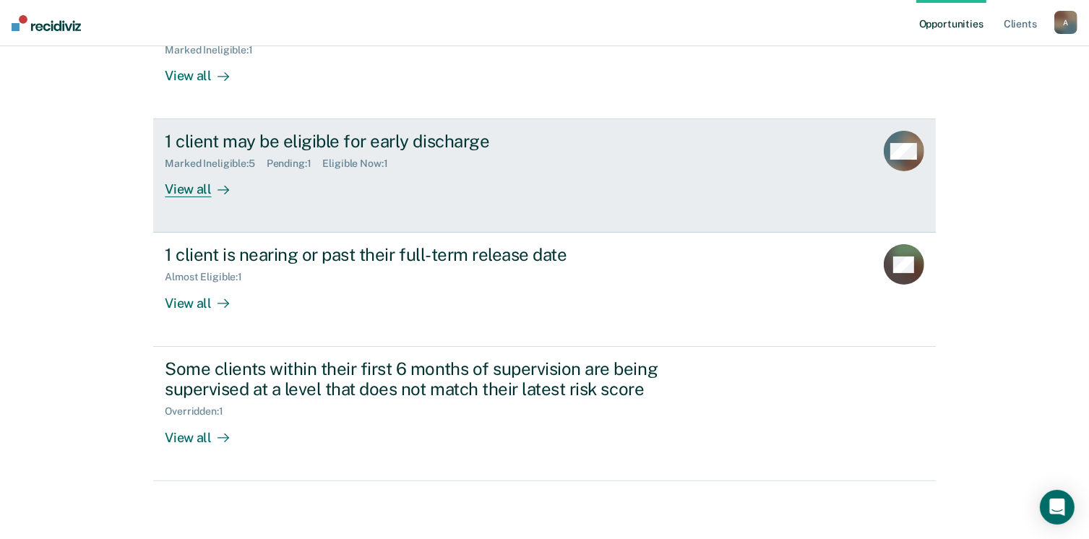
click at [220, 198] on div "View all" at bounding box center [205, 184] width 81 height 28
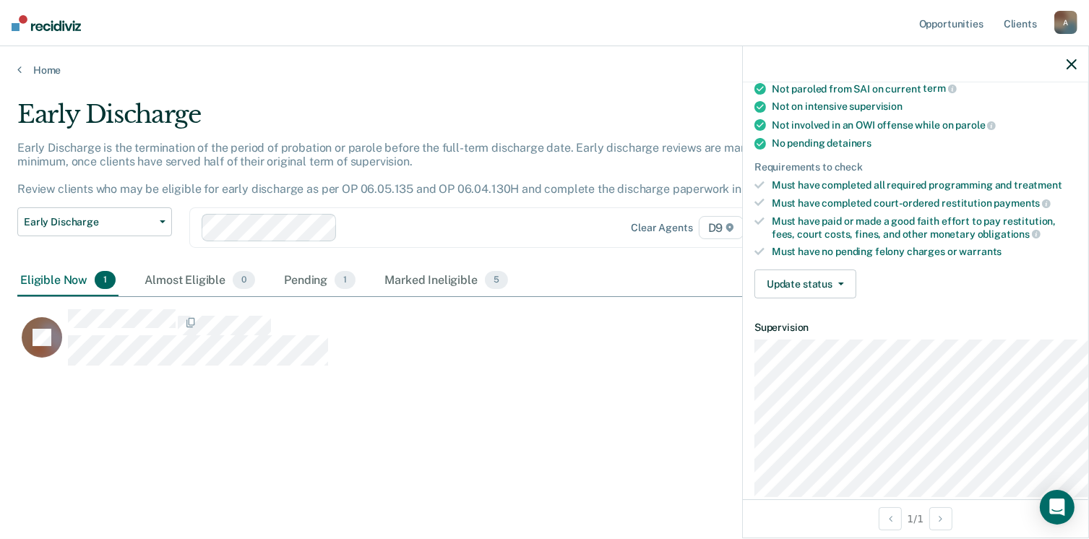
scroll to position [249, 0]
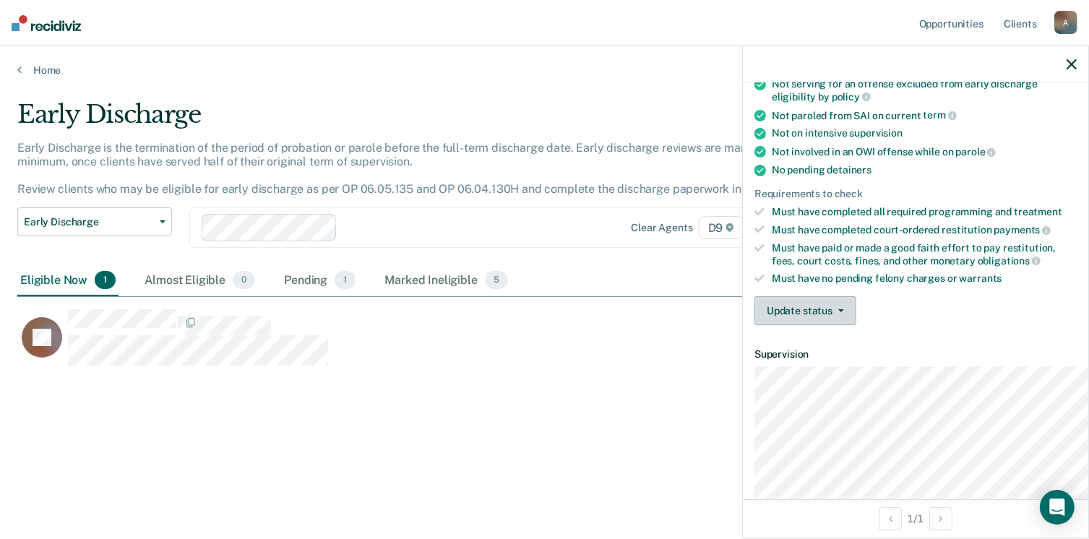
click at [769, 325] on button "Update status" at bounding box center [806, 310] width 102 height 29
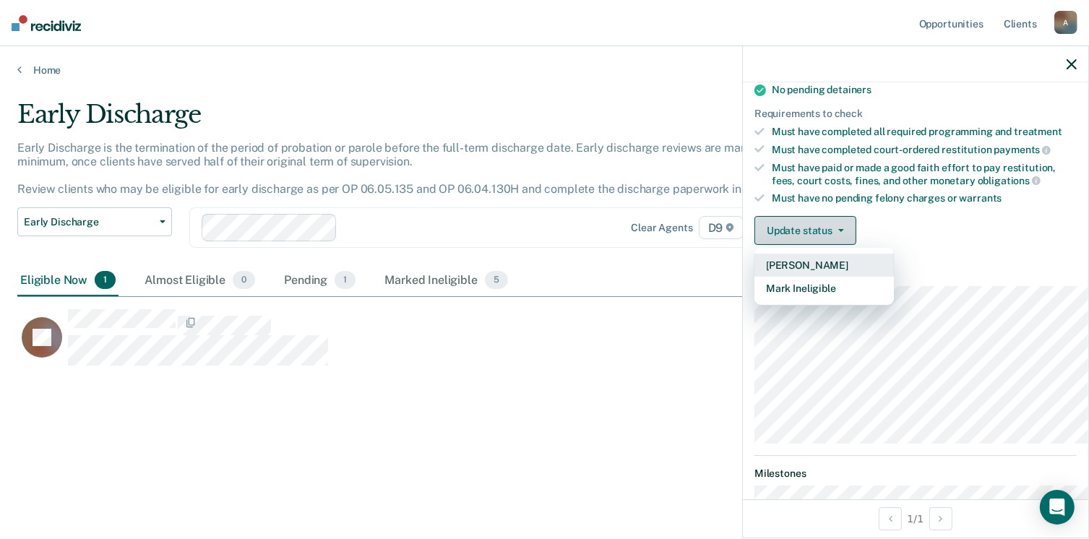
scroll to position [350, 0]
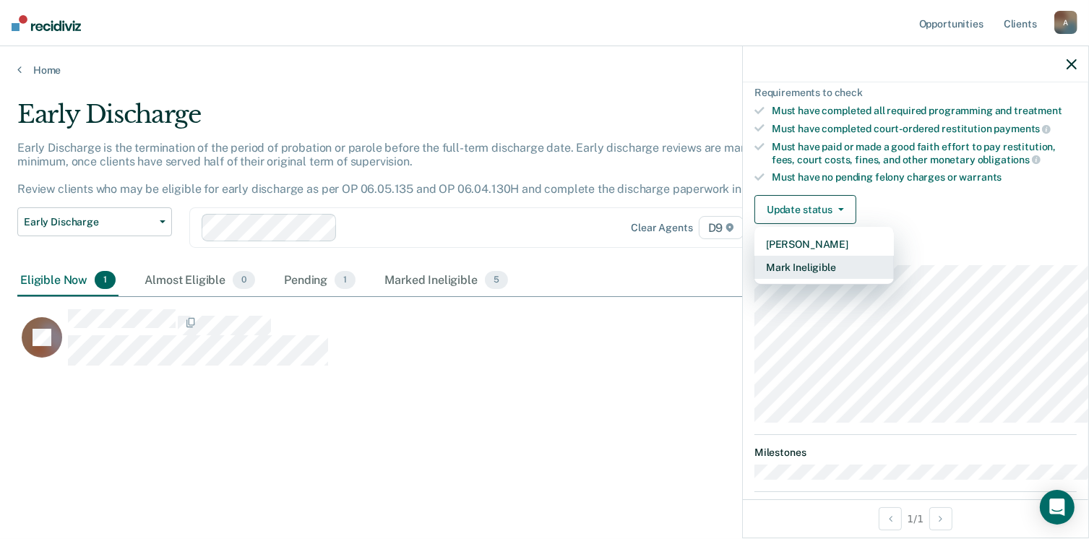
click at [783, 279] on button "Mark Ineligible" at bounding box center [825, 267] width 140 height 23
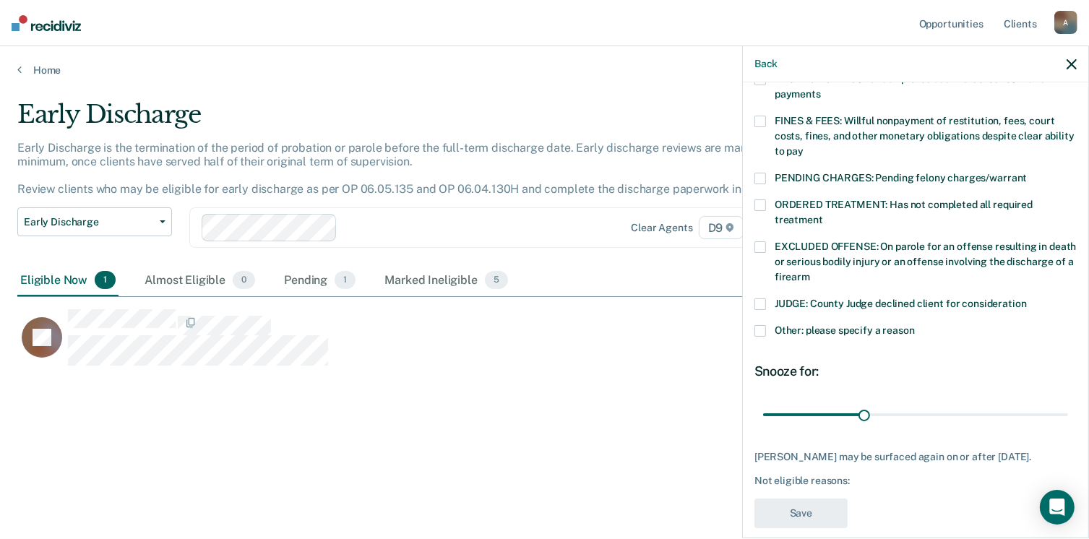
scroll to position [418, 0]
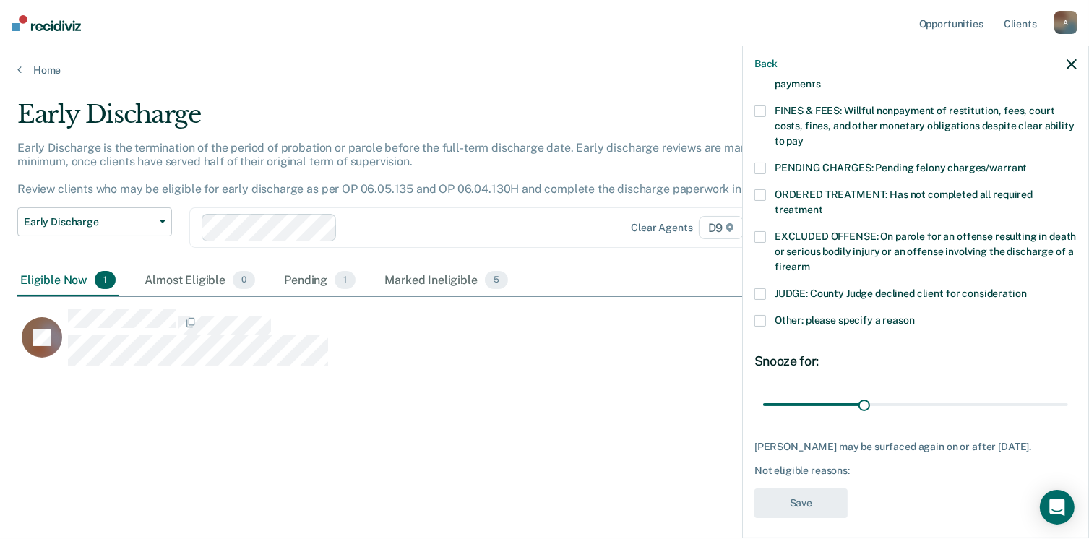
click at [755, 327] on span at bounding box center [761, 321] width 12 height 12
click at [915, 315] on input "Other: please specify a reason" at bounding box center [915, 315] width 0 height 0
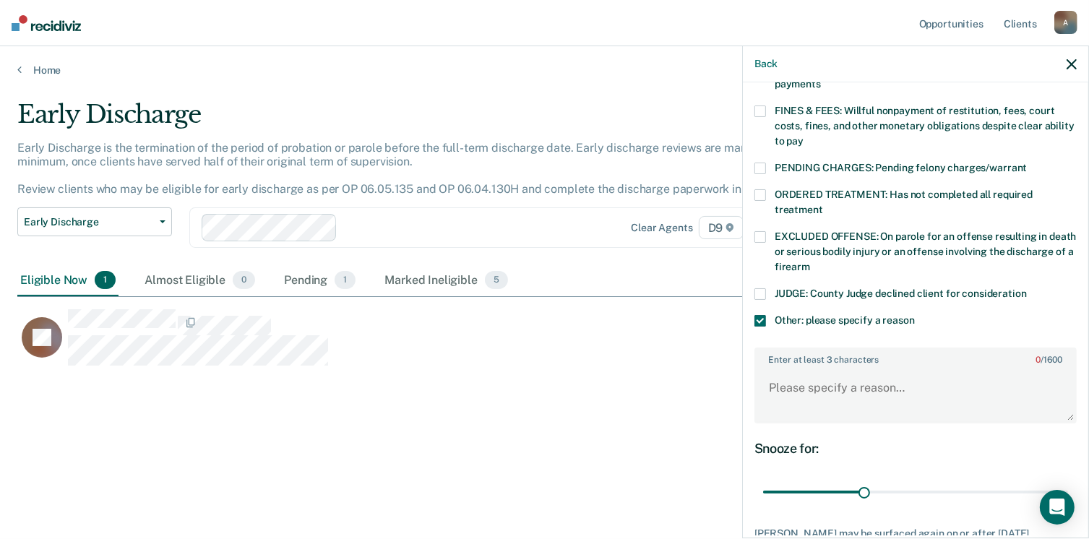
click at [755, 151] on label "FINES & FEES: Willful nonpayment of restitution, fees, court costs, fines, and …" at bounding box center [916, 129] width 322 height 46
click at [804, 136] on input "FINES & FEES: Willful nonpayment of restitution, fees, court costs, fines, and …" at bounding box center [804, 136] width 0 height 0
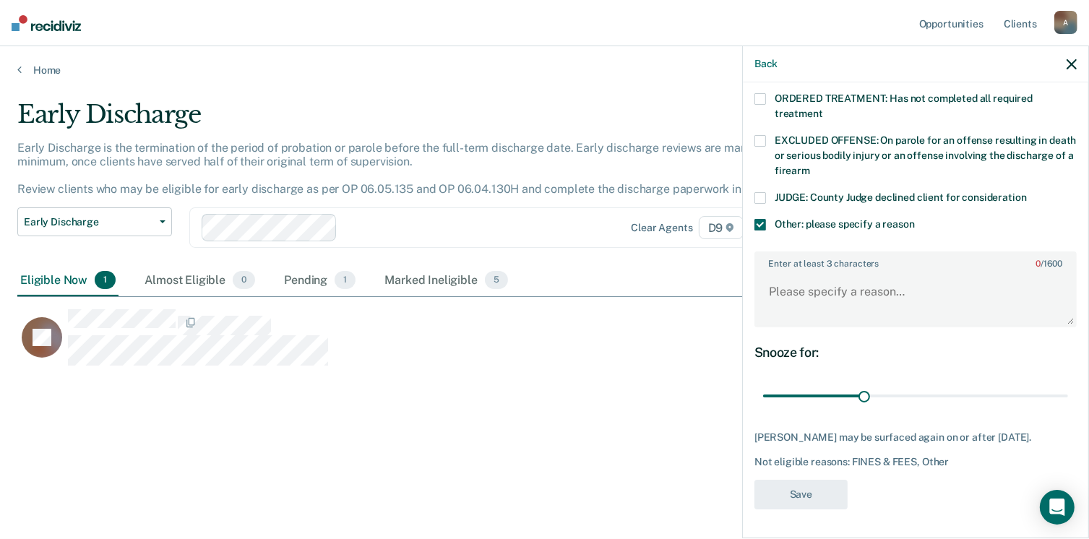
scroll to position [544, 0]
click at [794, 325] on textarea "Enter at least 3 characters 0 / 1600" at bounding box center [915, 298] width 319 height 53
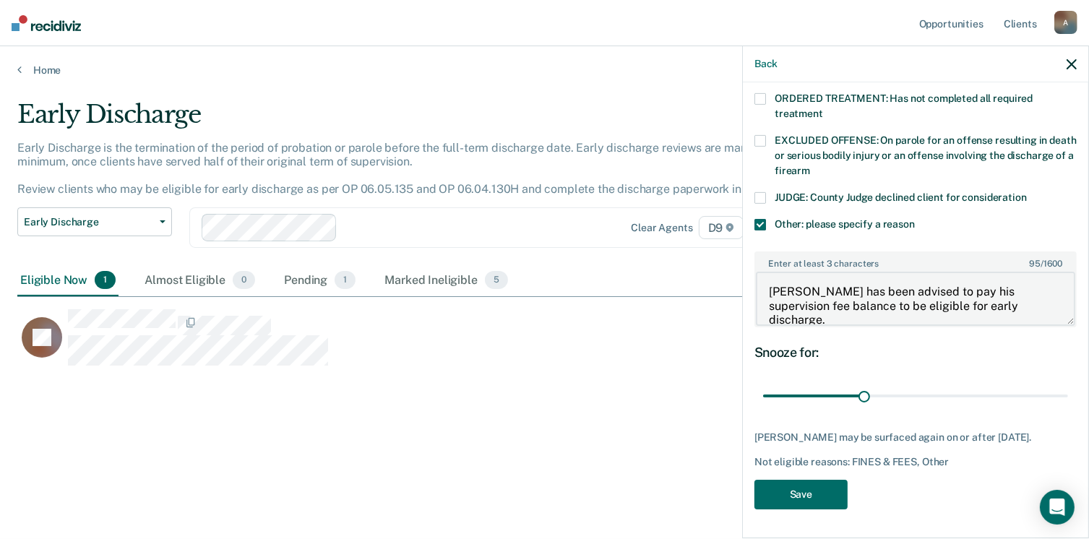
type textarea "[PERSON_NAME] has been advised to pay his supervision fee balance to be eligibl…"
type input "88"
type textarea "[PERSON_NAME] has been advised to pay his supervision fee balance to be eligibl…"
click at [757, 507] on button "Save" at bounding box center [801, 495] width 93 height 30
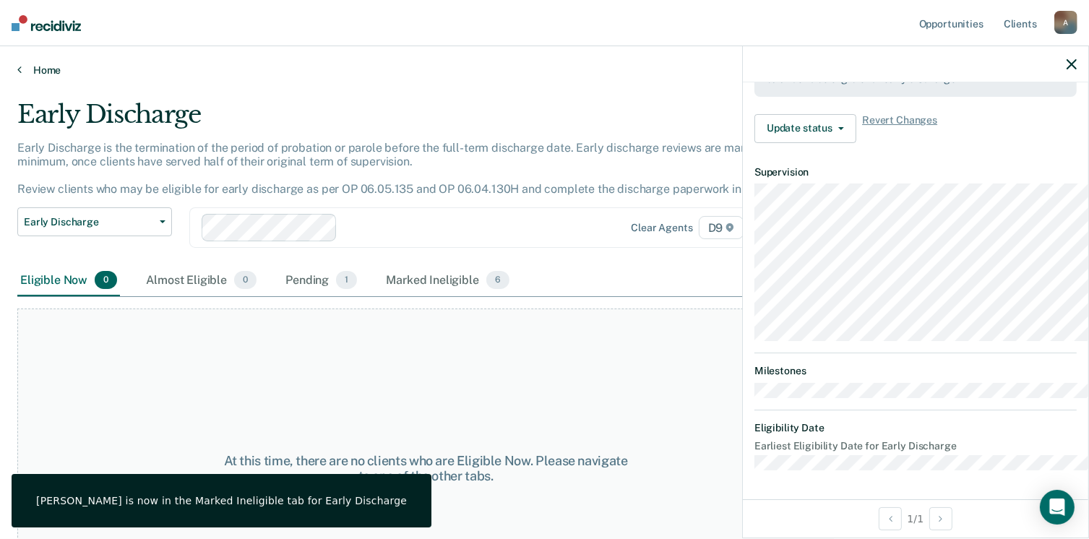
click at [22, 75] on icon at bounding box center [19, 70] width 4 height 12
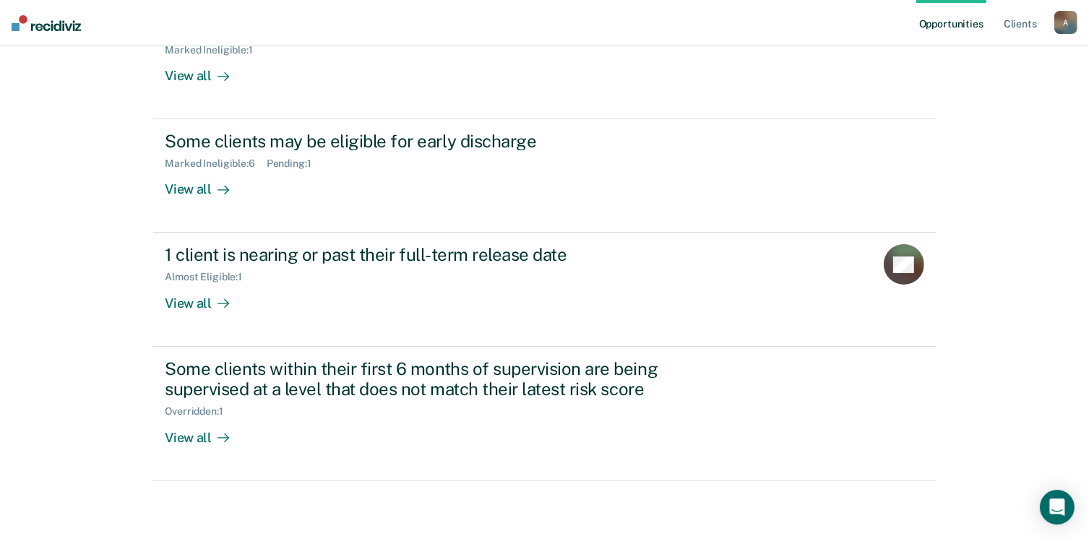
scroll to position [315, 0]
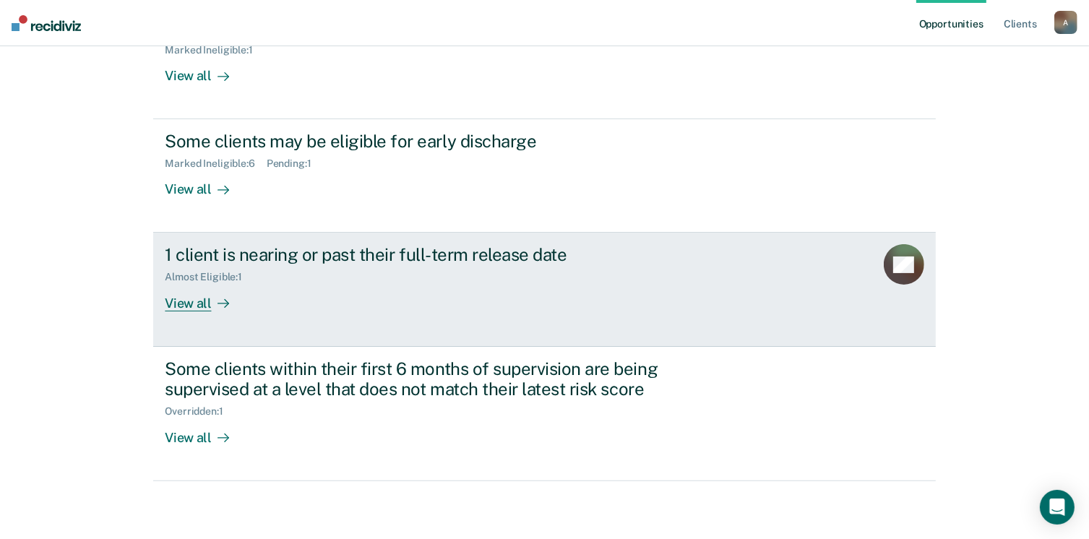
click at [209, 312] on div "View all" at bounding box center [205, 297] width 81 height 28
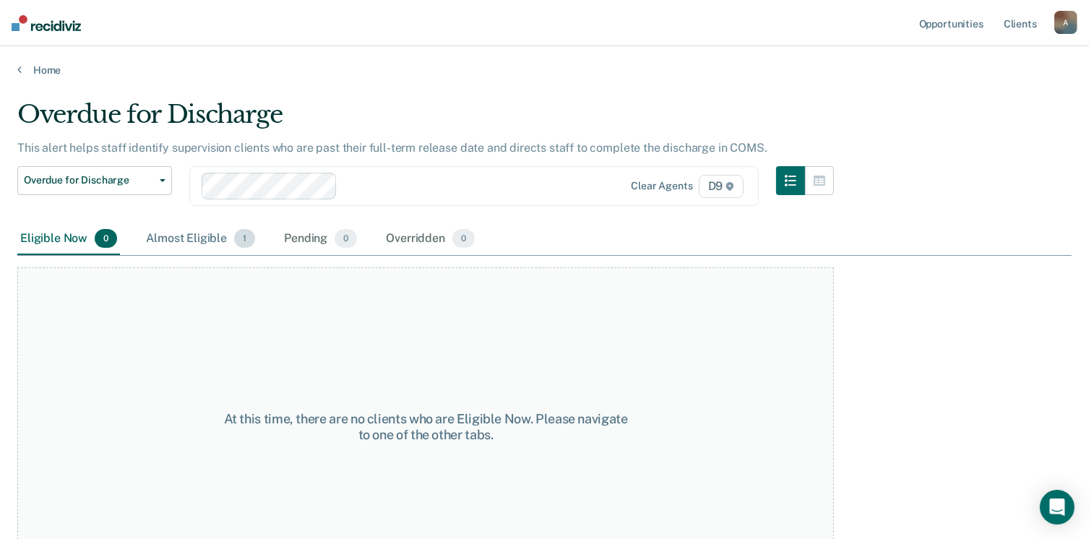
click at [258, 255] on div "Almost Eligible 1" at bounding box center [200, 239] width 115 height 32
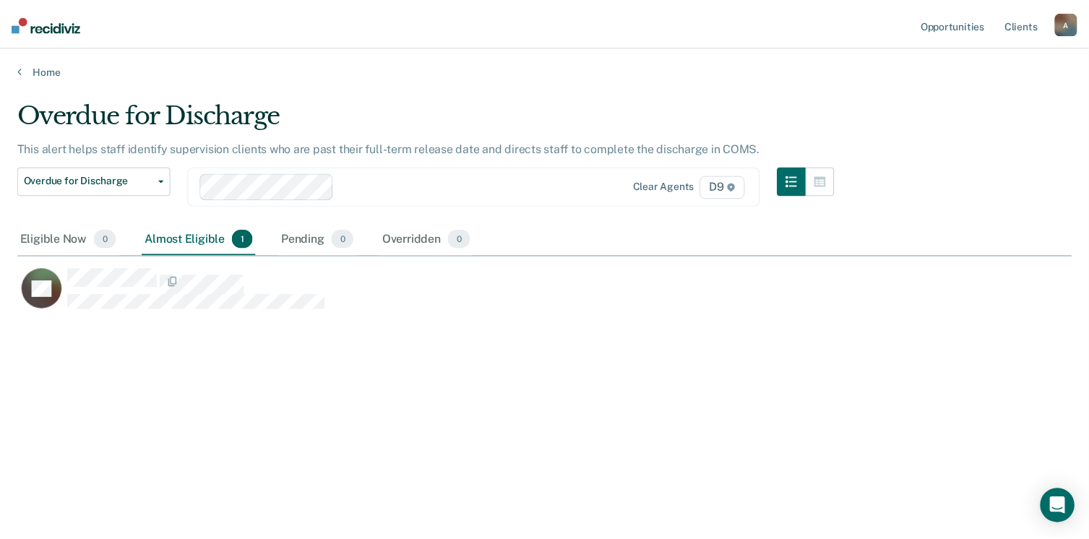
scroll to position [268, 1046]
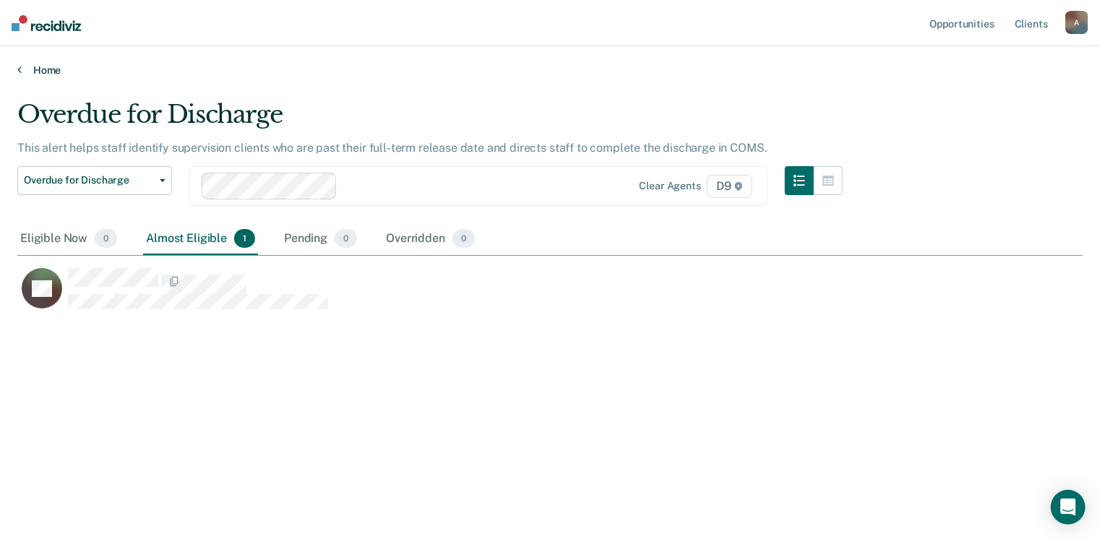
click at [22, 75] on icon at bounding box center [19, 70] width 4 height 12
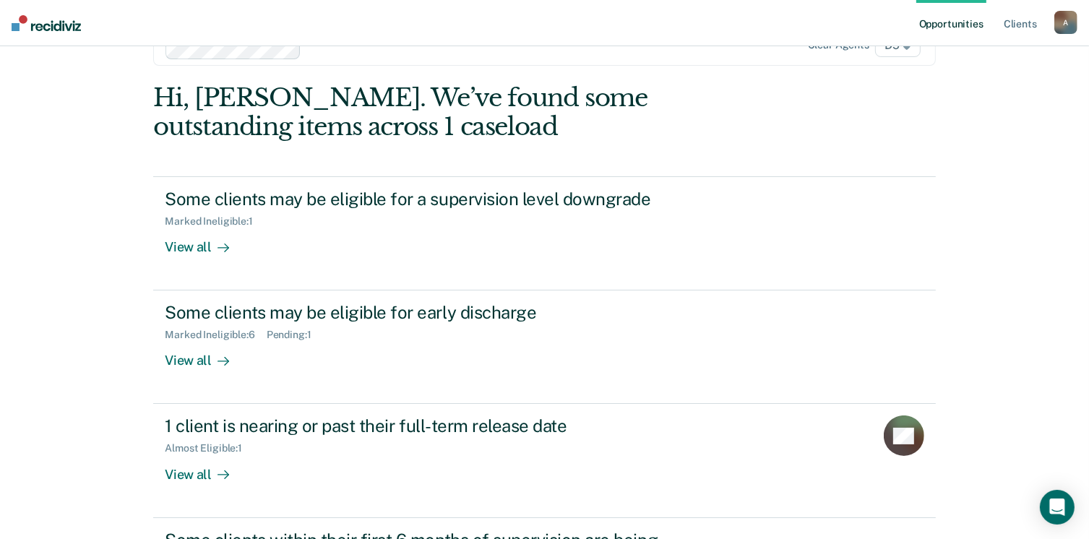
scroll to position [45, 0]
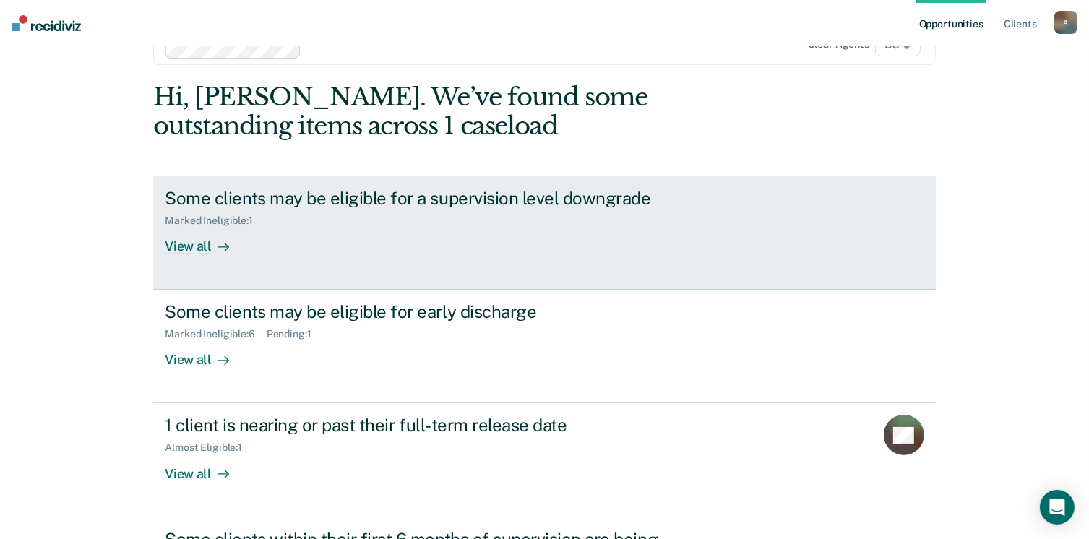
click at [197, 255] on div "View all" at bounding box center [205, 241] width 81 height 28
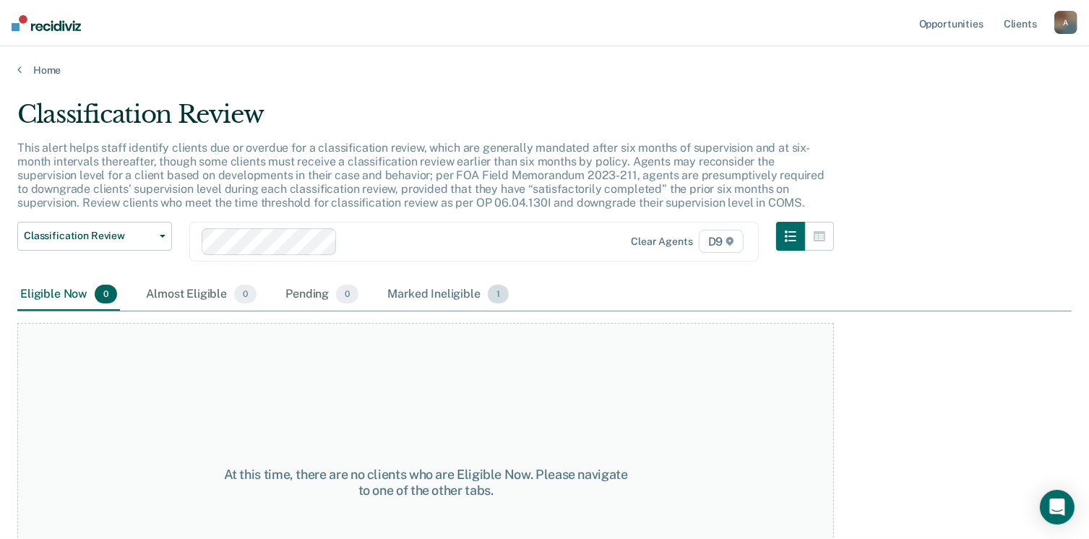
click at [512, 311] on div "Marked Ineligible 1" at bounding box center [448, 295] width 127 height 32
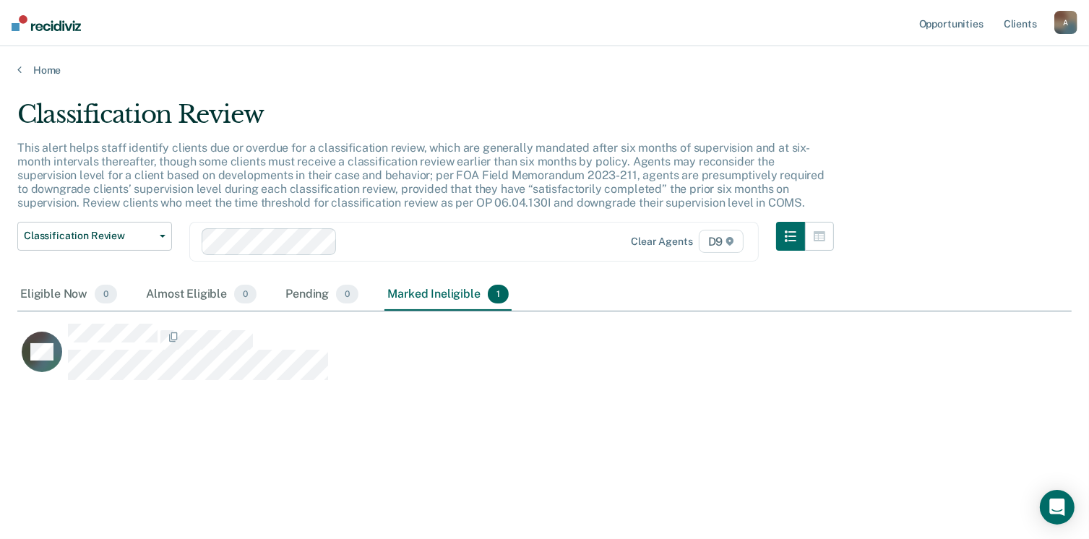
scroll to position [3, 0]
click at [5, 94] on main "Classification Review This alert helps staff identify clients due or overdue fo…" at bounding box center [544, 306] width 1089 height 458
click at [29, 77] on link "Home" at bounding box center [544, 70] width 1055 height 13
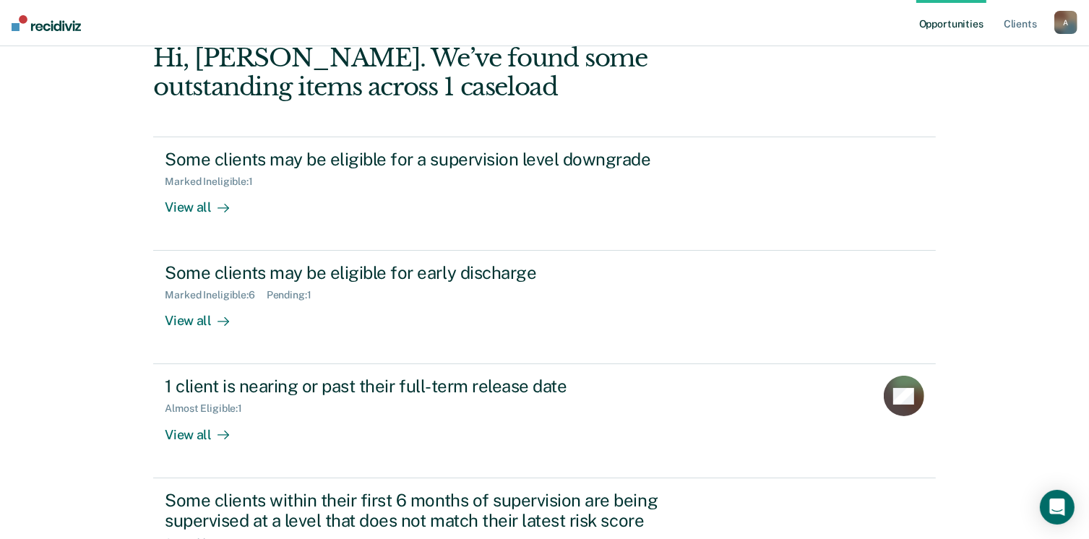
scroll to position [87, 0]
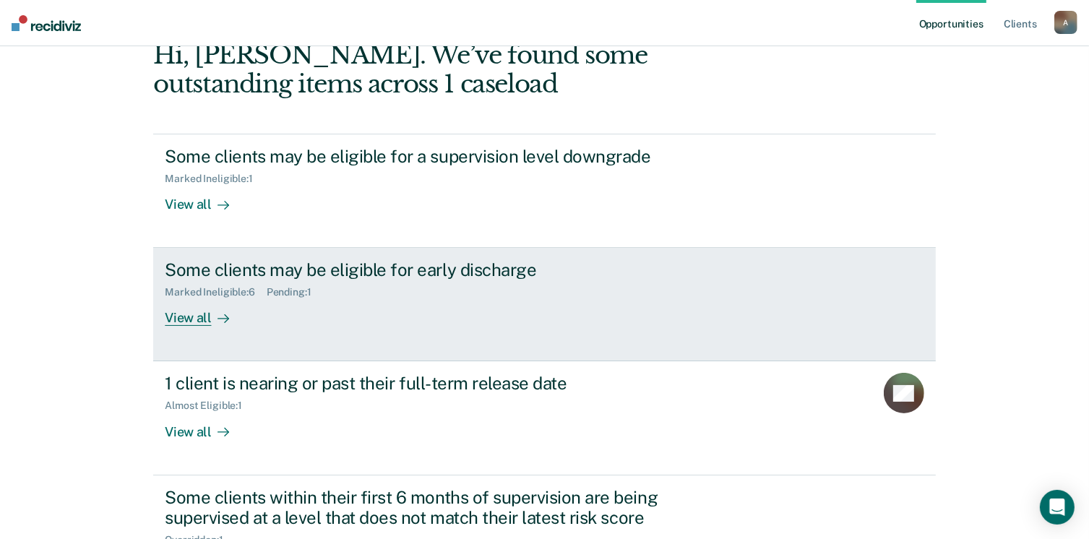
click at [306, 280] on div "Some clients may be eligible for early discharge" at bounding box center [418, 269] width 507 height 21
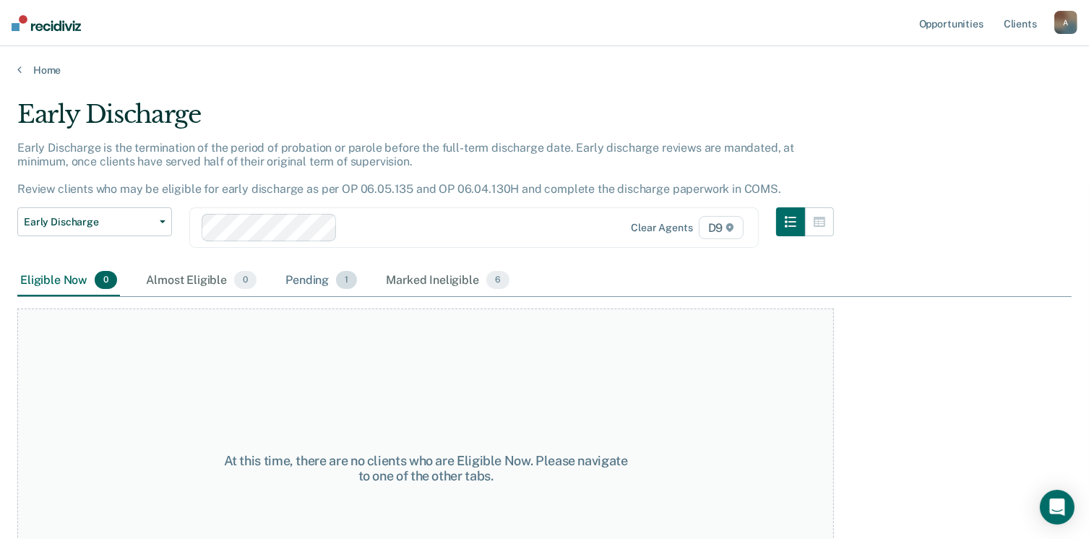
click at [360, 297] on div "Pending 1" at bounding box center [321, 281] width 77 height 32
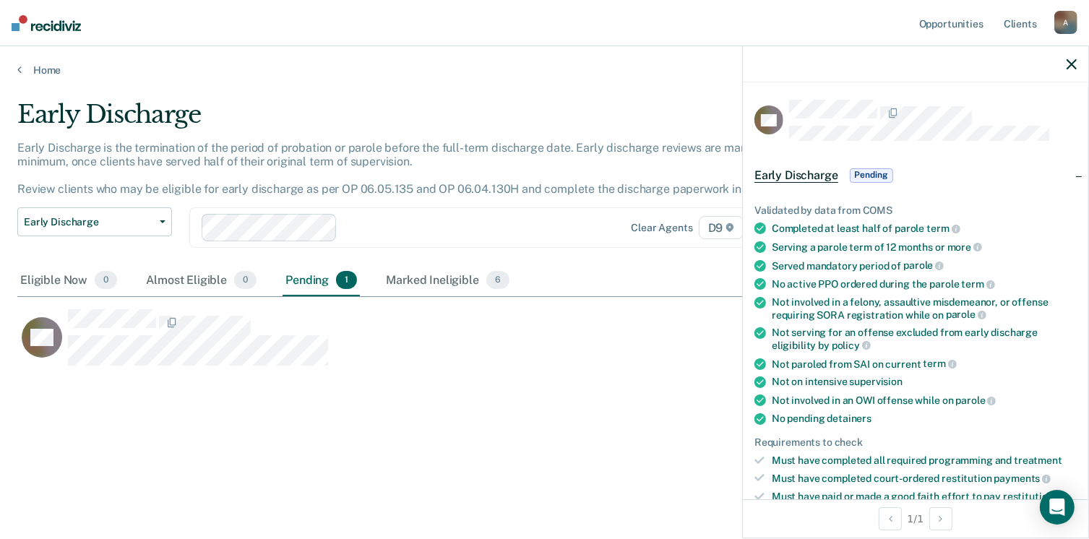
click at [1070, 69] on icon "button" at bounding box center [1072, 64] width 10 height 10
